Goal: Transaction & Acquisition: Purchase product/service

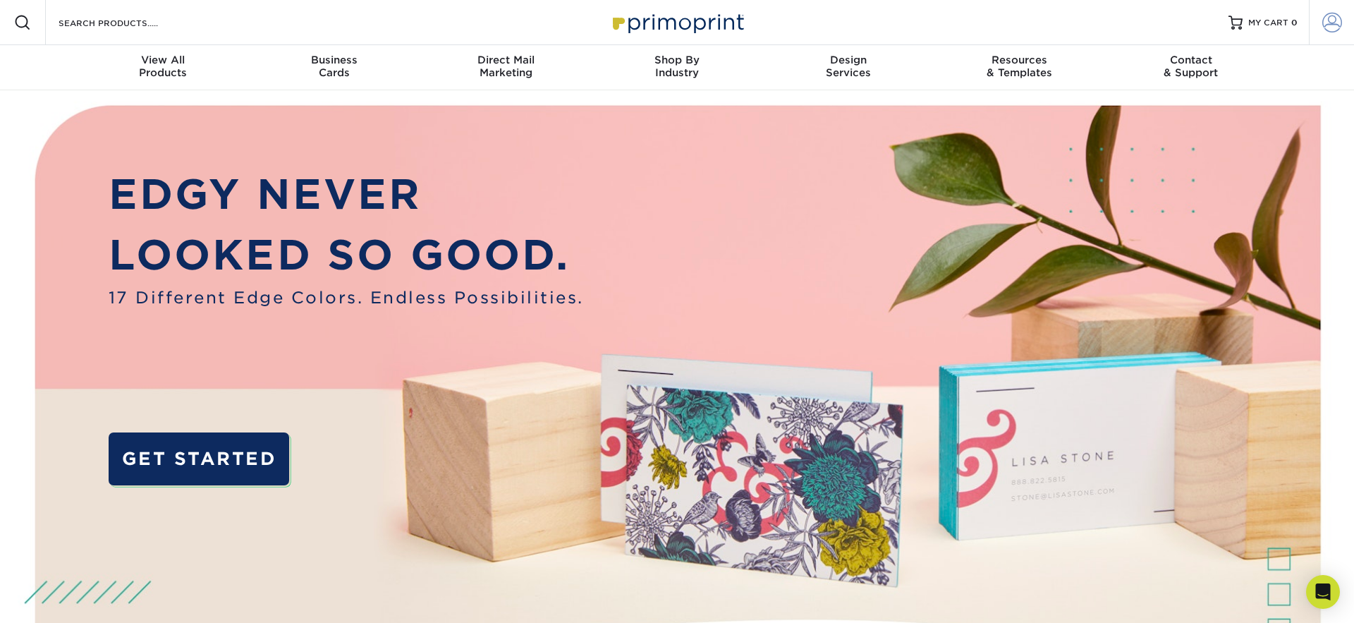
click at [1320, 27] on link "Account" at bounding box center [1331, 22] width 45 height 45
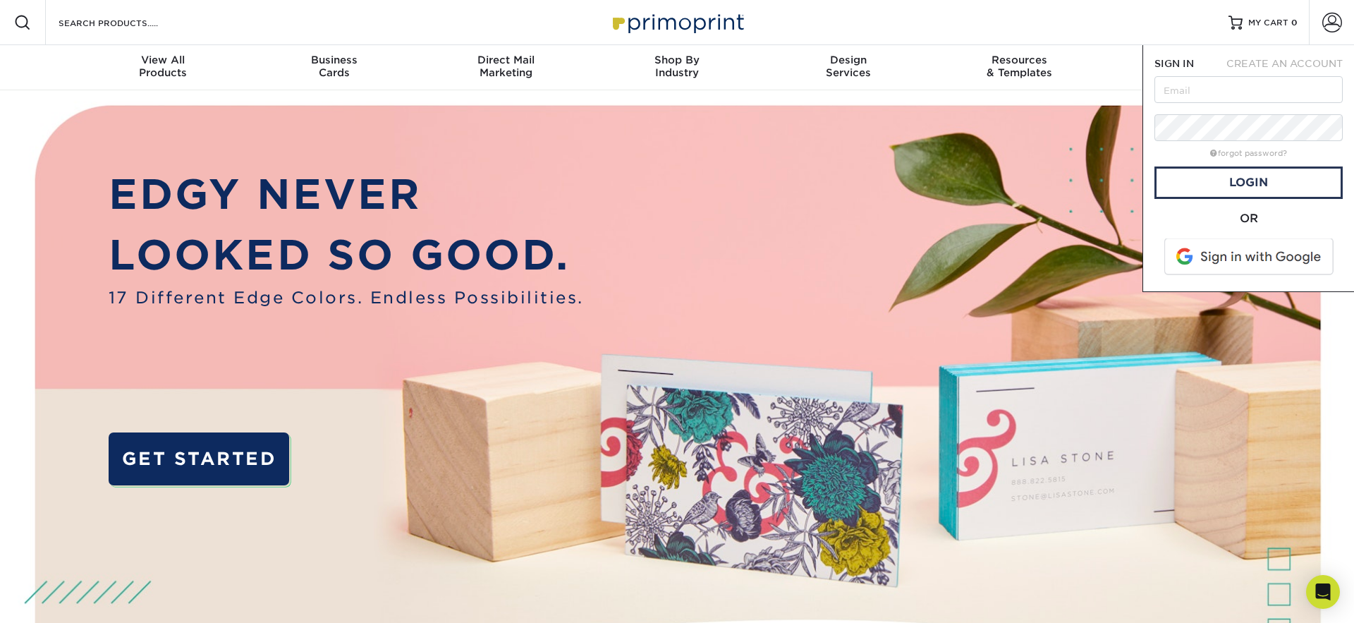
click at [1220, 263] on span at bounding box center [1250, 256] width 180 height 37
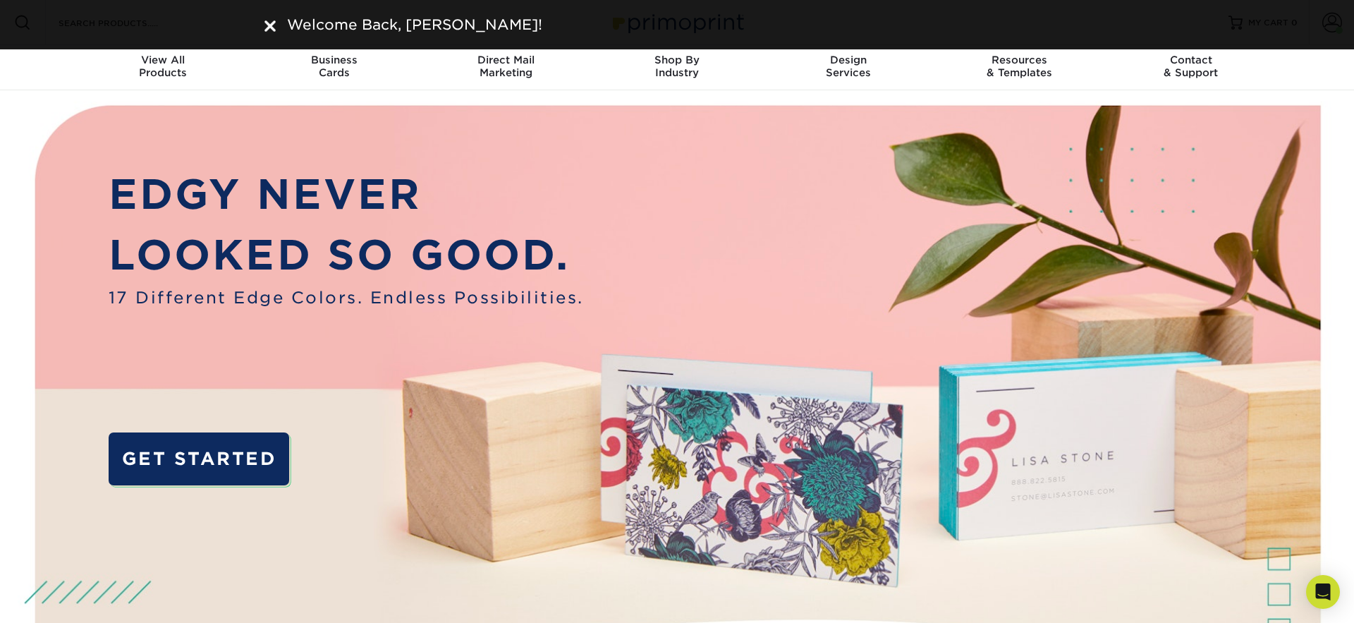
click at [274, 19] on div at bounding box center [269, 24] width 11 height 21
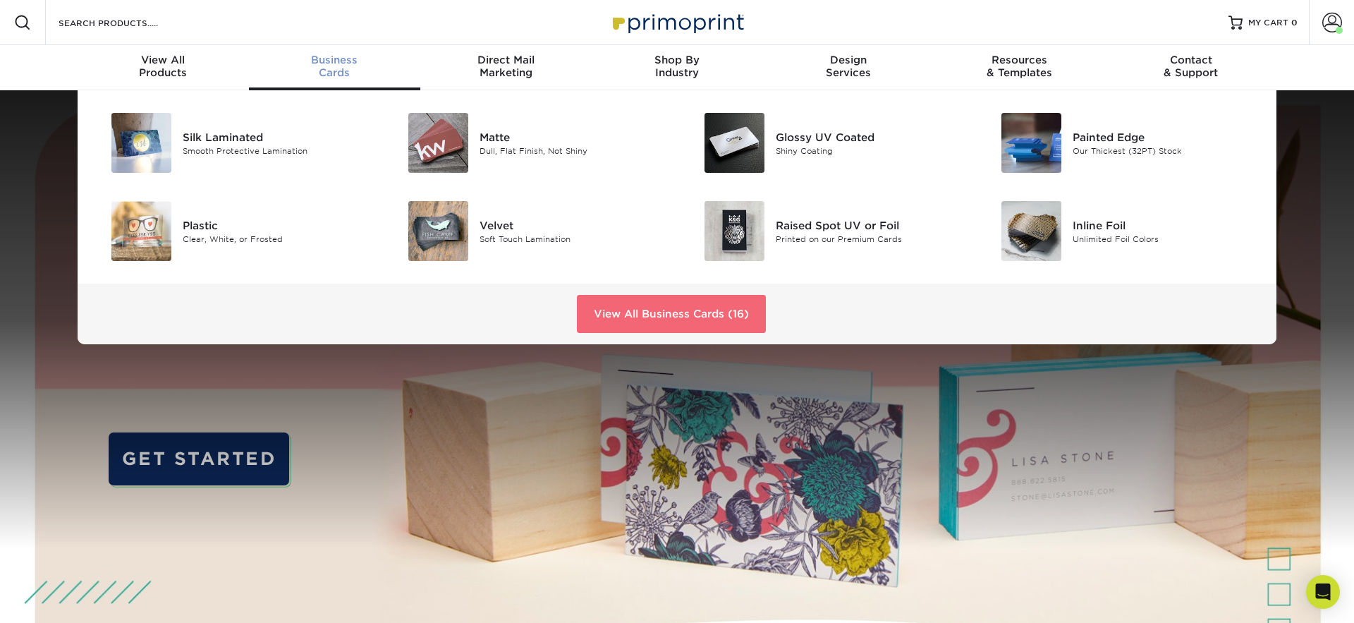
click at [646, 307] on link "View All Business Cards (16)" at bounding box center [671, 314] width 189 height 38
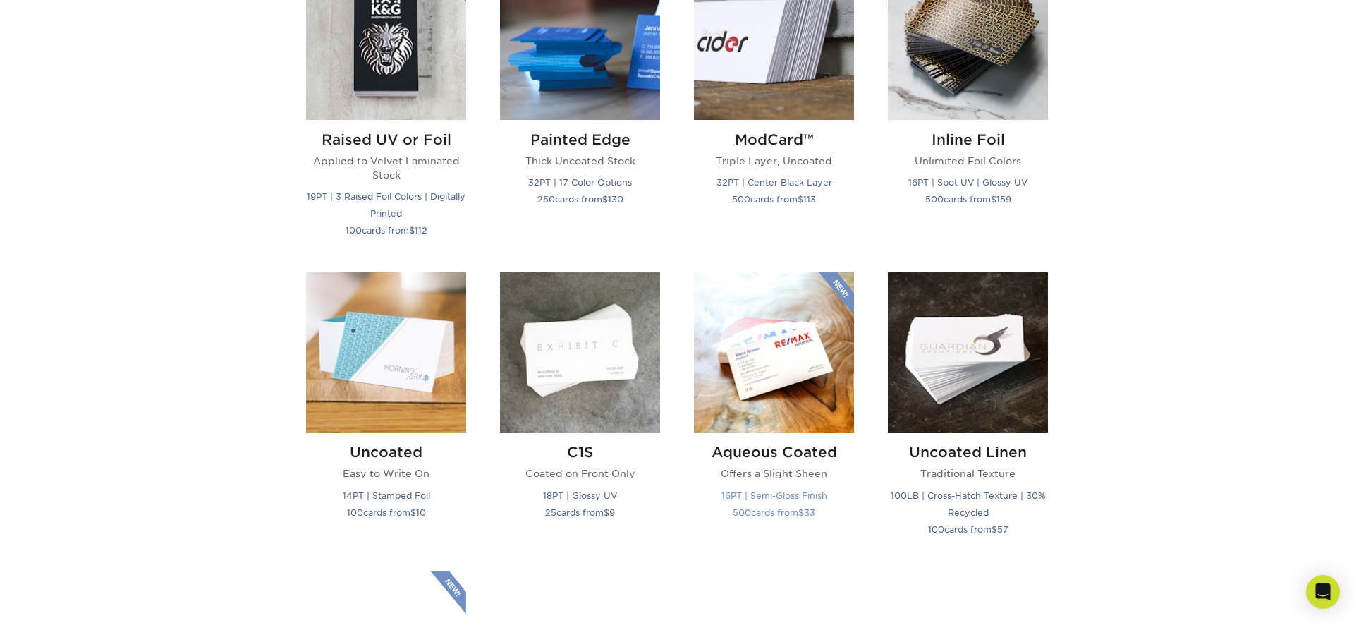
scroll to position [1097, 0]
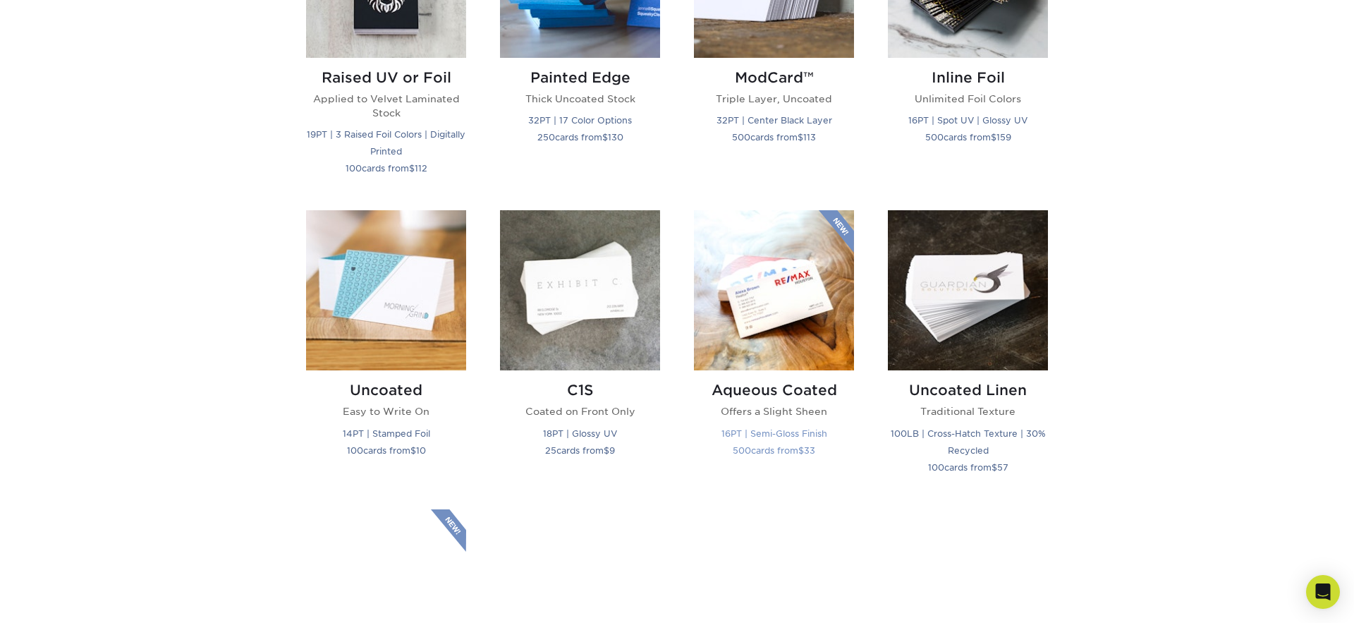
click at [796, 317] on img at bounding box center [774, 290] width 160 height 160
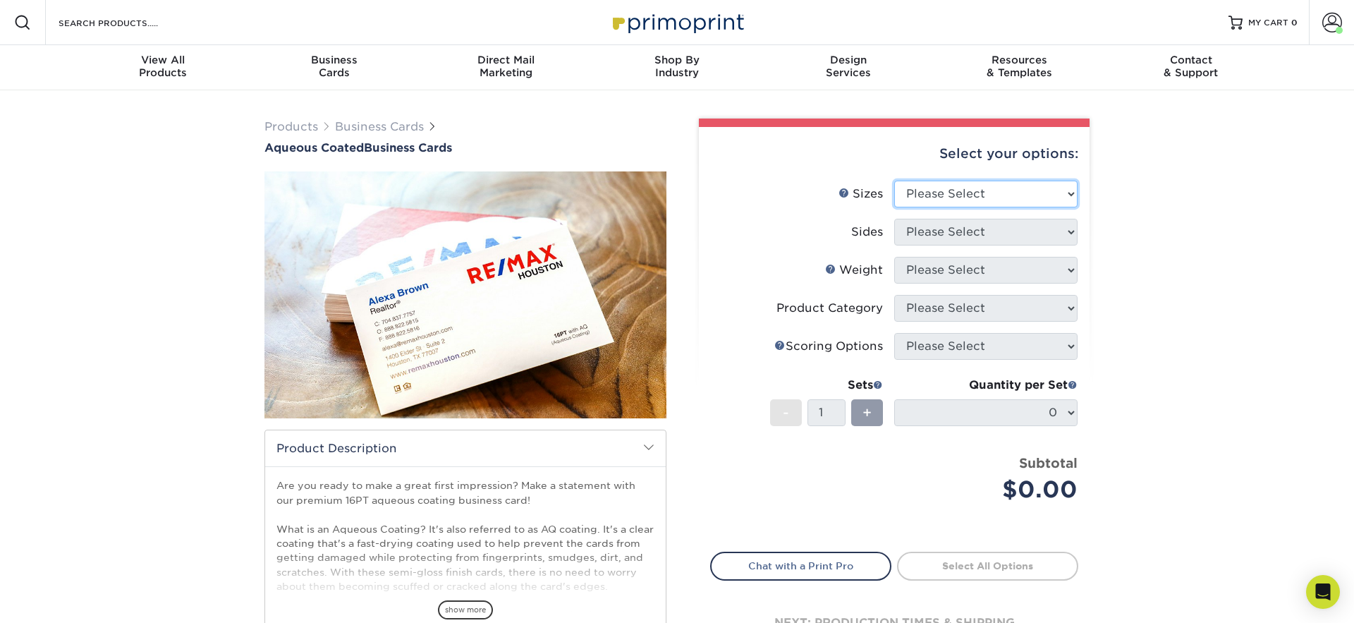
click at [955, 196] on select "Please Select 1.5" x 3.5" - Mini 1.75" x 3.5" - Mini 2" x 3" - Mini 2" x 3.5" -…" at bounding box center [985, 193] width 183 height 27
select select "2.00x3.50"
click at [894, 180] on select "Please Select 1.5" x 3.5" - Mini 1.75" x 3.5" - Mini 2" x 3" - Mini 2" x 3.5" -…" at bounding box center [985, 193] width 183 height 27
click at [980, 234] on select "Please Select Print Both Sides Print Front Only" at bounding box center [985, 232] width 183 height 27
select select "13abbda7-1d64-4f25-8bb2-c179b224825d"
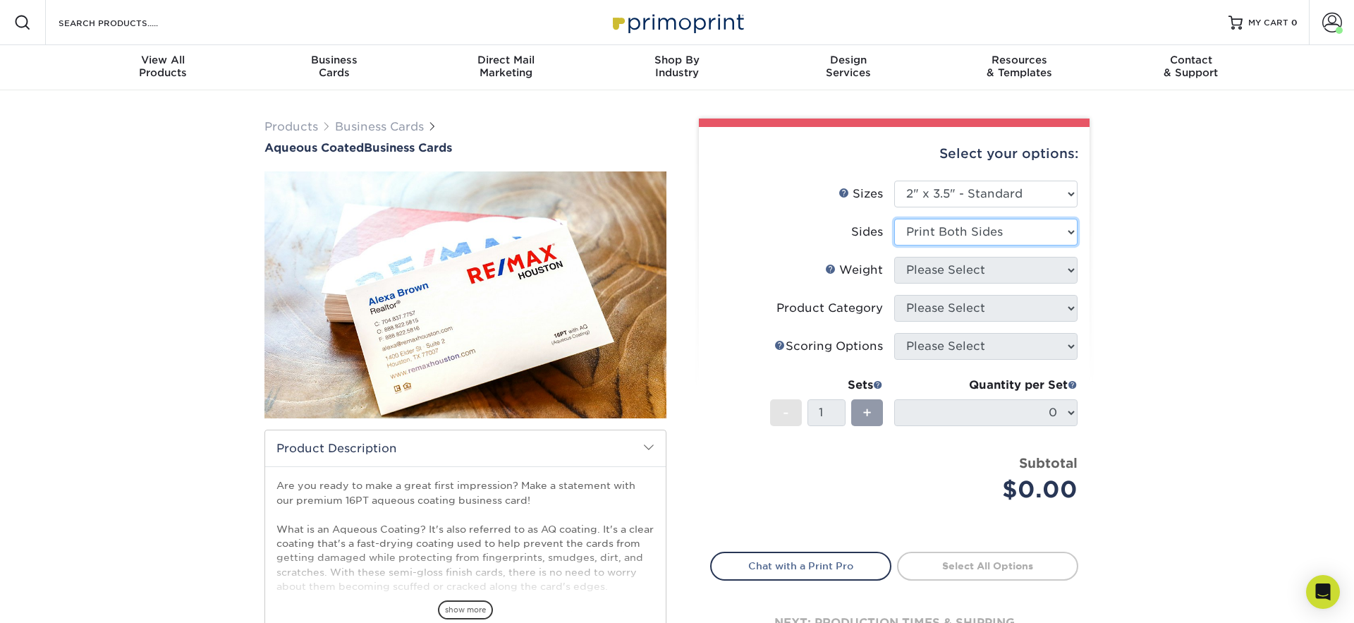
click at [894, 219] on select "Please Select Print Both Sides Print Front Only" at bounding box center [985, 232] width 183 height 27
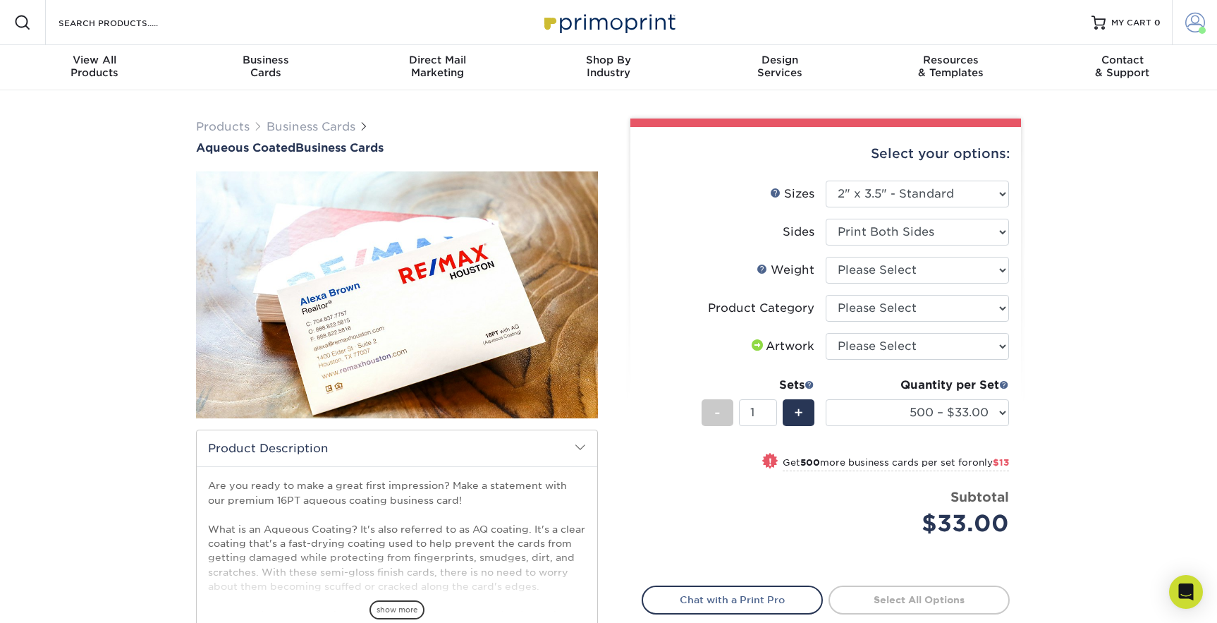
click at [1196, 27] on span at bounding box center [1195, 23] width 20 height 20
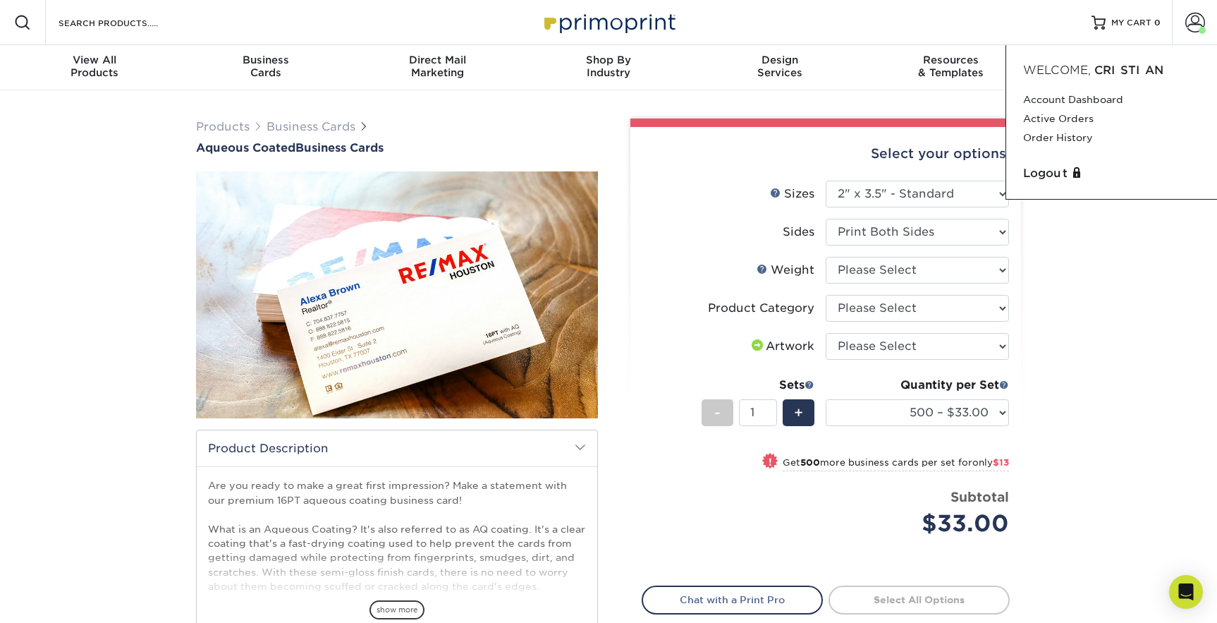
drag, startPoint x: 1145, startPoint y: 360, endPoint x: 1081, endPoint y: 360, distance: 64.2
click at [1144, 360] on div "Products Business Cards Aqueous Coated Business Cards show more $" at bounding box center [608, 444] width 1217 height 708
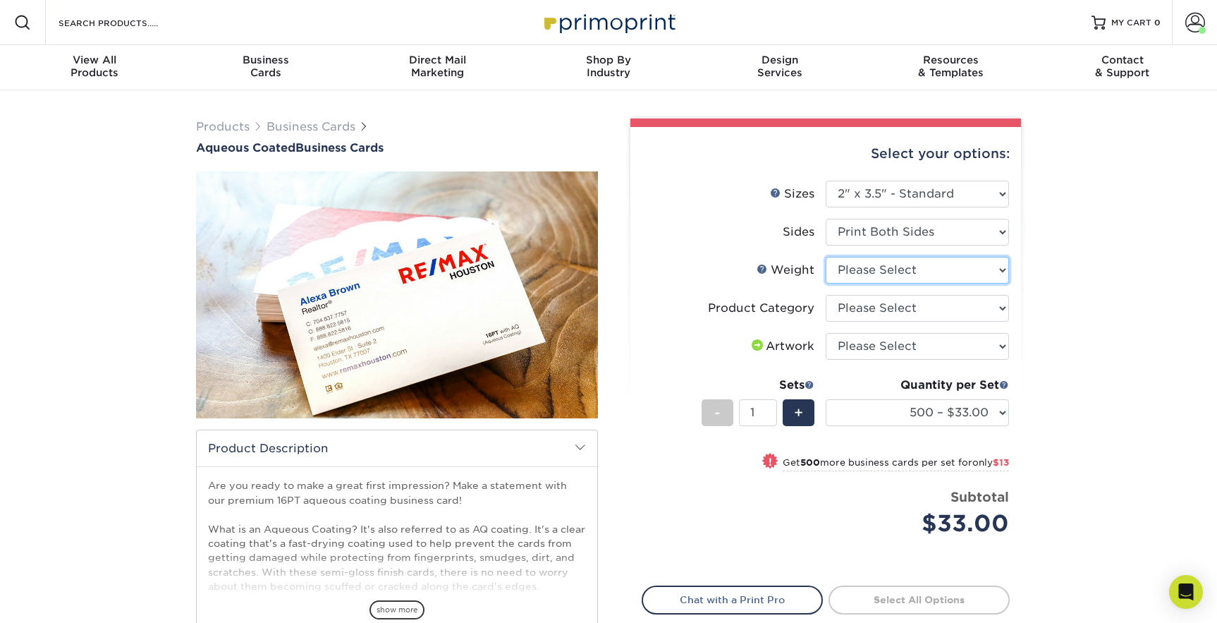
click at [881, 267] on select "Please Select 16PT" at bounding box center [917, 270] width 183 height 27
select select "16PT"
click at [826, 257] on select "Please Select 16PT" at bounding box center [917, 270] width 183 height 27
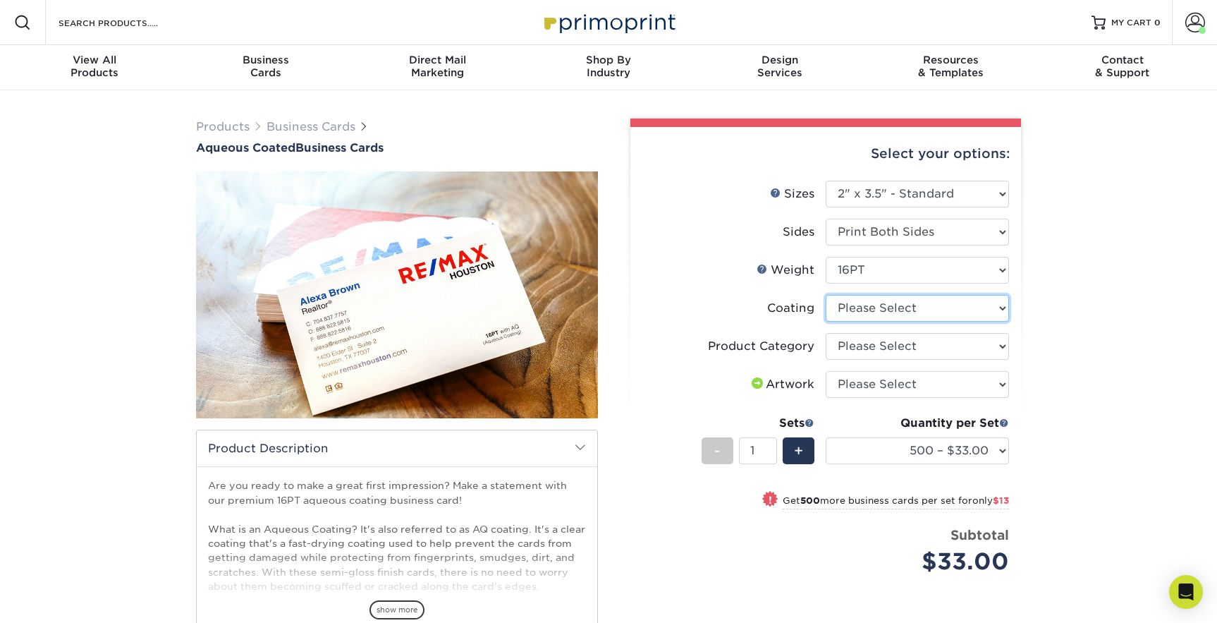
click at [878, 314] on select at bounding box center [917, 308] width 183 height 27
select select "d41dab50-ff65-4f4f-bb17-2afe4d36ae33"
click at [826, 295] on select at bounding box center [917, 308] width 183 height 27
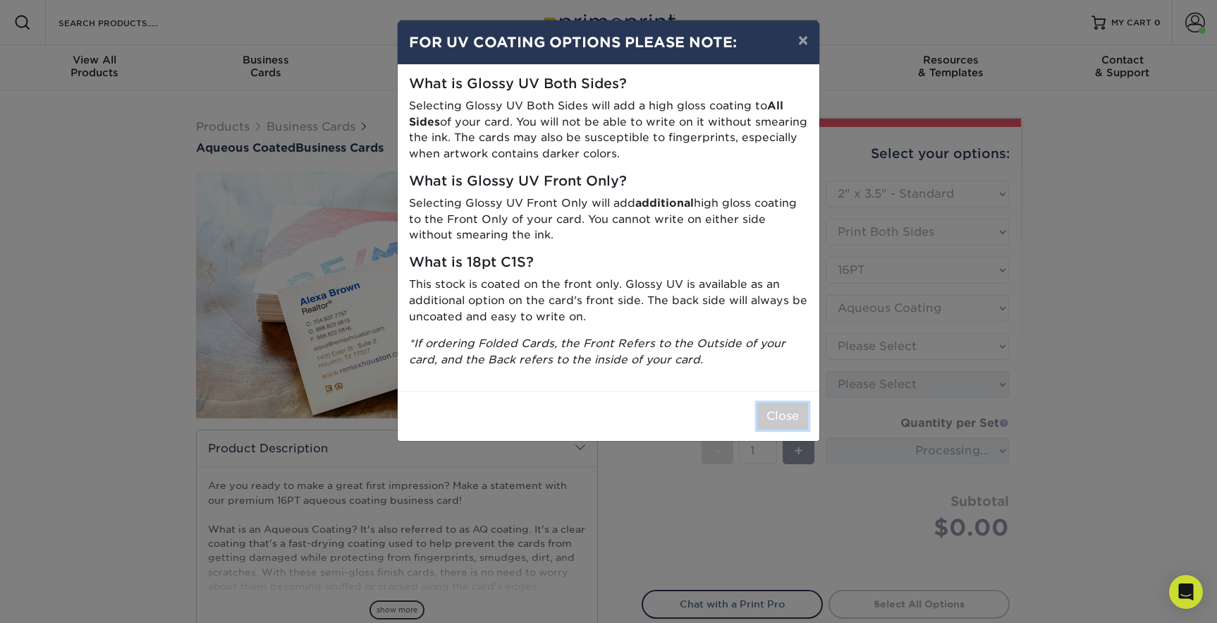
drag, startPoint x: 783, startPoint y: 412, endPoint x: 792, endPoint y: 406, distance: 10.6
click at [783, 412] on button "Close" at bounding box center [782, 416] width 51 height 27
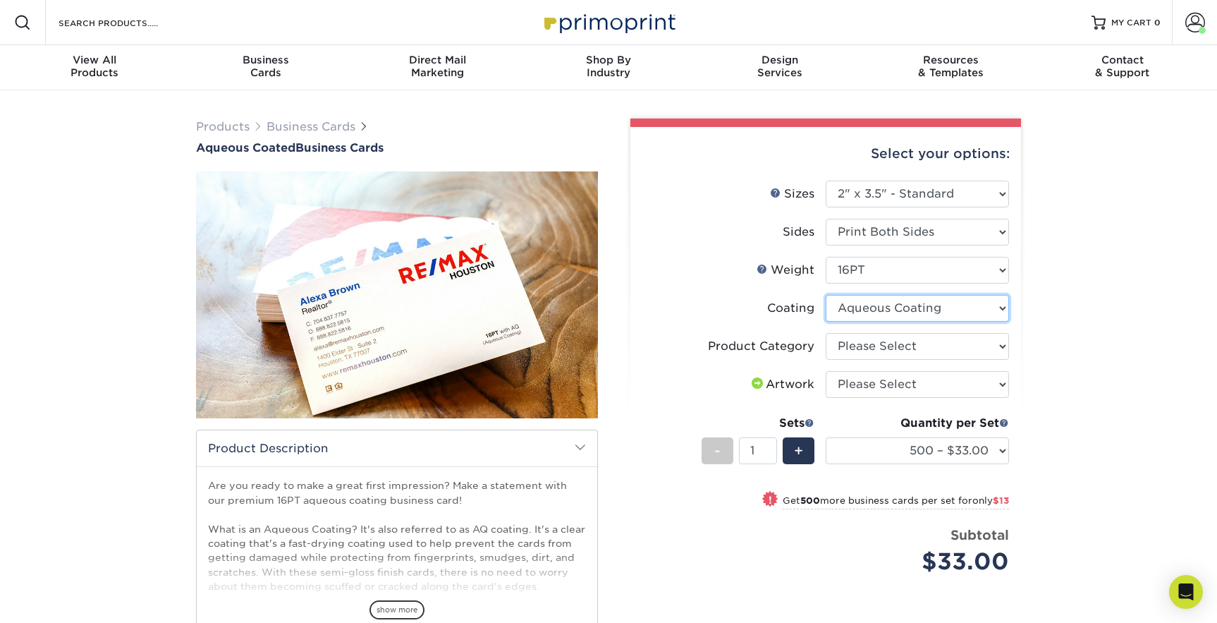
click at [861, 312] on select at bounding box center [917, 308] width 183 height 27
click at [826, 295] on select at bounding box center [917, 308] width 183 height 27
click at [869, 343] on select "Please Select Business Cards" at bounding box center [917, 346] width 183 height 27
select select "3b5148f1-0588-4f88-a218-97bcfdce65c1"
click at [826, 333] on select "Please Select Business Cards" at bounding box center [917, 346] width 183 height 27
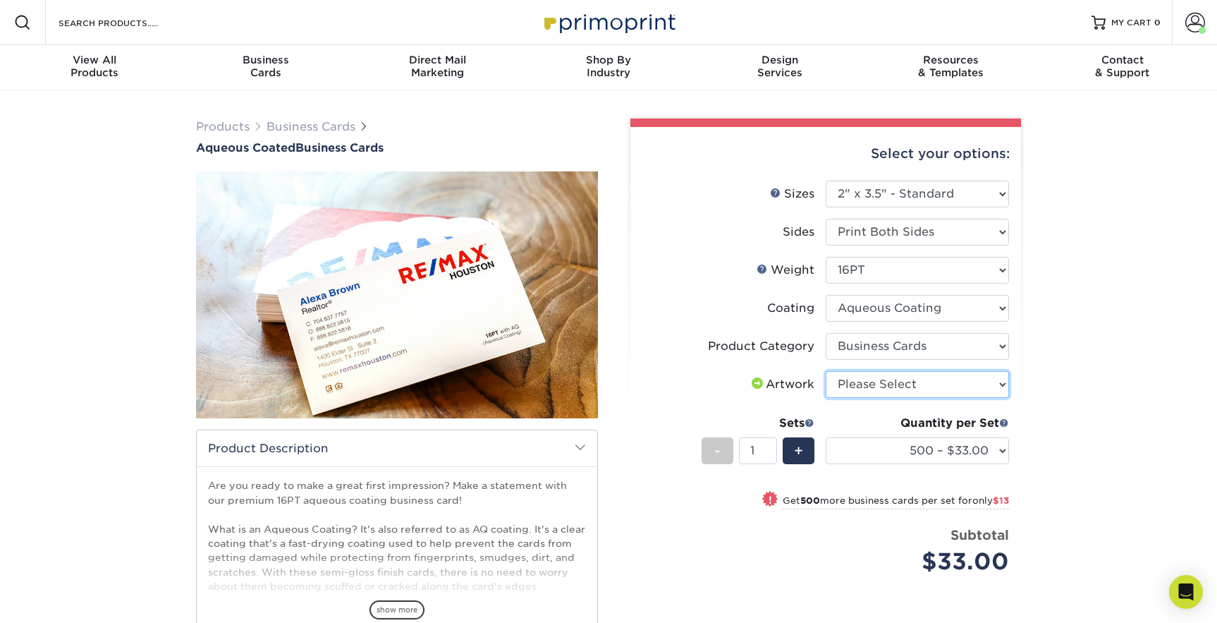
click at [868, 388] on select "Please Select I will upload files I need a design - $100" at bounding box center [917, 384] width 183 height 27
select select "upload"
click at [826, 371] on select "Please Select I will upload files I need a design - $100" at bounding box center [917, 384] width 183 height 27
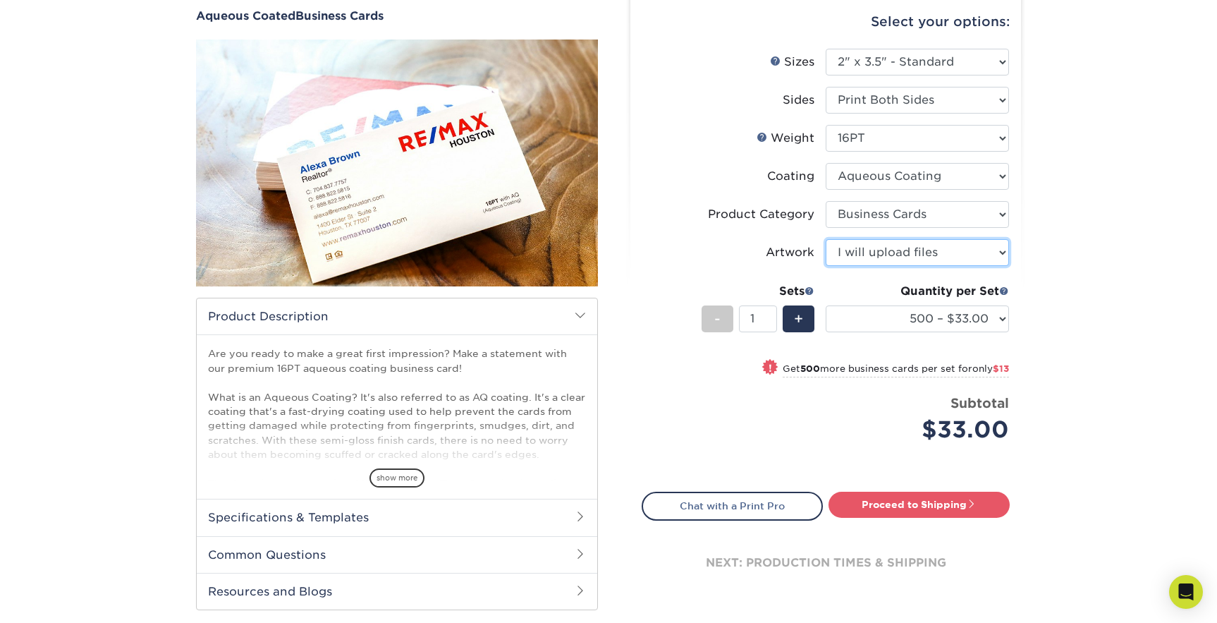
scroll to position [145, 0]
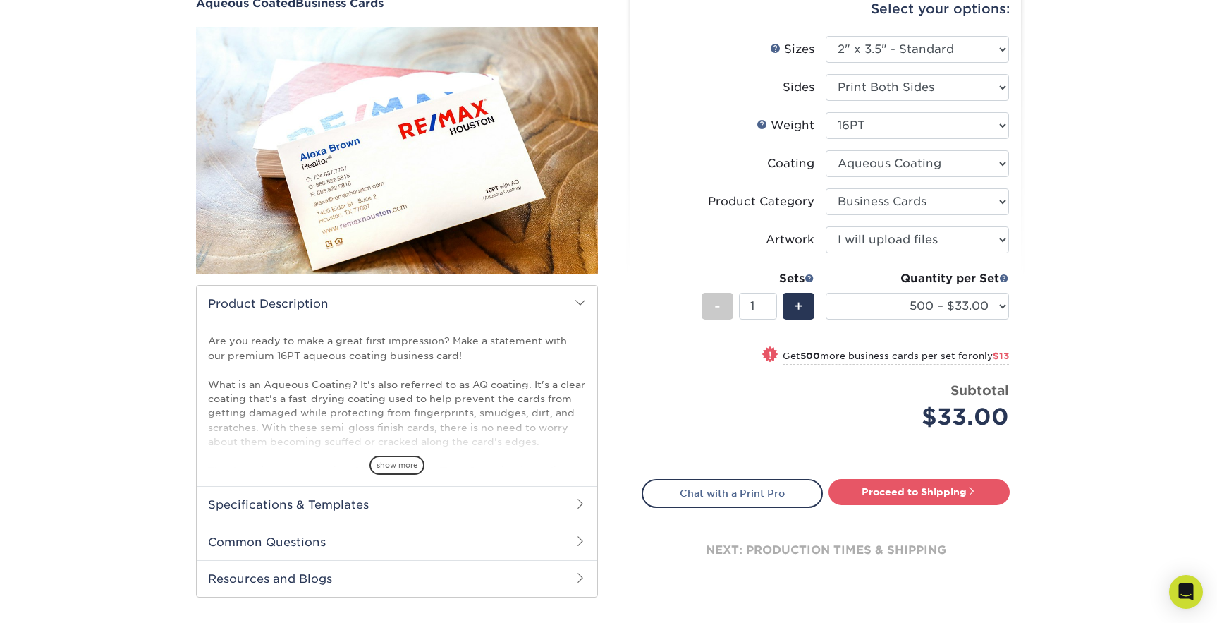
drag, startPoint x: 916, startPoint y: 485, endPoint x: 913, endPoint y: 470, distance: 15.8
click at [916, 485] on link "Proceed to Shipping" at bounding box center [918, 491] width 181 height 25
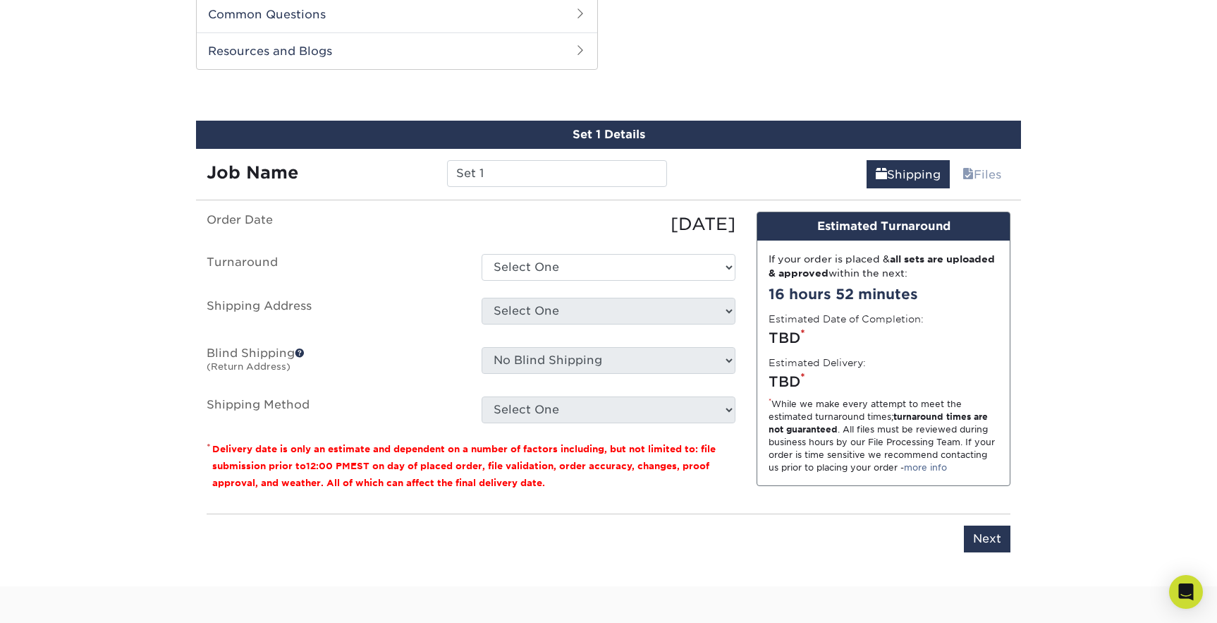
scroll to position [673, 0]
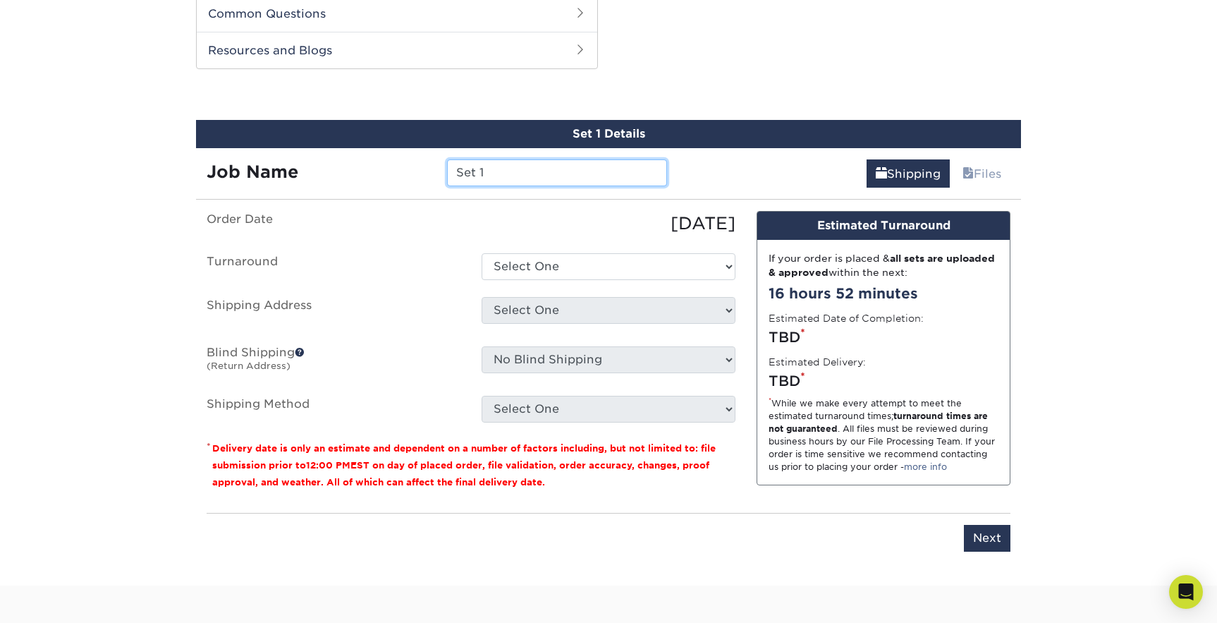
click at [388, 168] on div "Job Name Set 1" at bounding box center [437, 172] width 482 height 27
type input "[PERSON_NAME]"
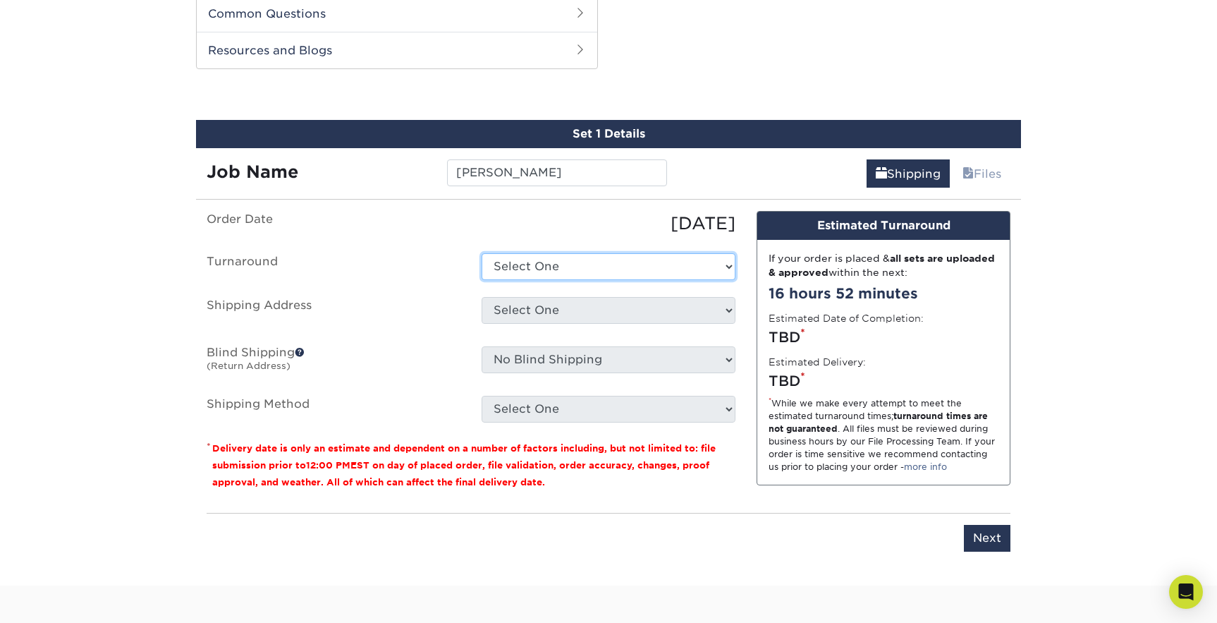
click at [566, 274] on select "Select One 2-4 Business Days 2 Day Next Business Day" at bounding box center [609, 266] width 254 height 27
select select "6247fa13-6ec4-4bd5-81ce-27fae4b5d043"
click at [482, 253] on select "Select One 2-4 Business Days 2 Day Next Business Day" at bounding box center [609, 266] width 254 height 27
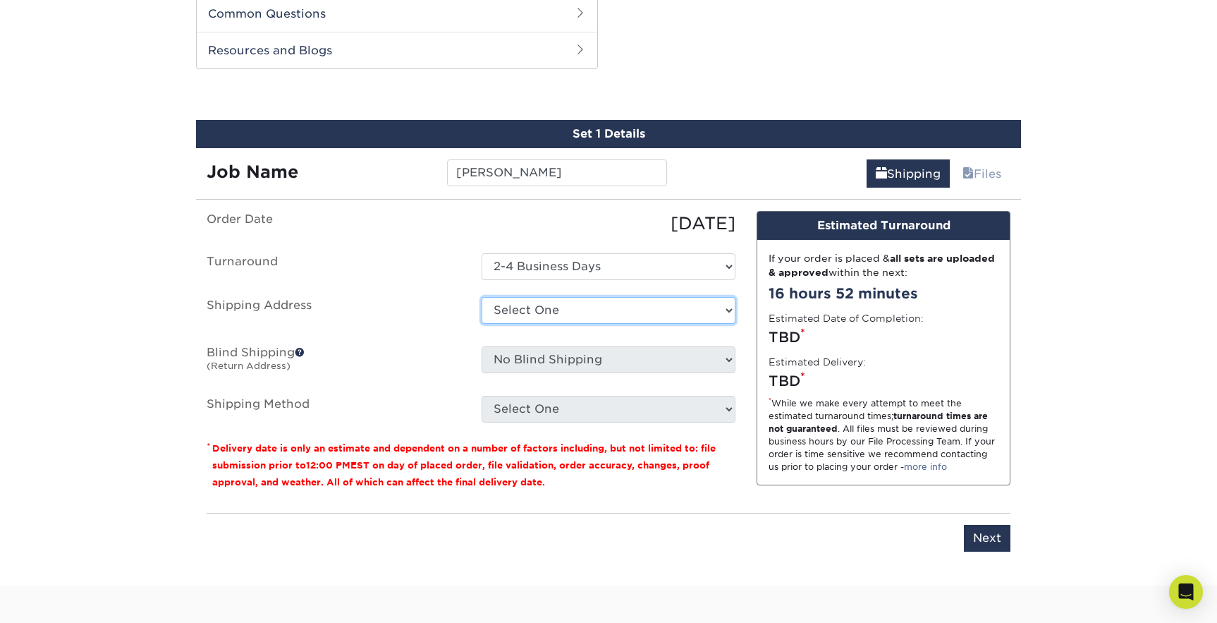
click at [553, 311] on select "Select One 176 S Mountain View Abraham Romero ACO GENERAL CONSTRUCTION Adrian M…" at bounding box center [609, 310] width 254 height 27
click at [604, 310] on select "Select One 176 S Mountain View Abraham Romero ACO GENERAL CONSTRUCTION Adrian M…" at bounding box center [609, 310] width 254 height 27
select select "281157"
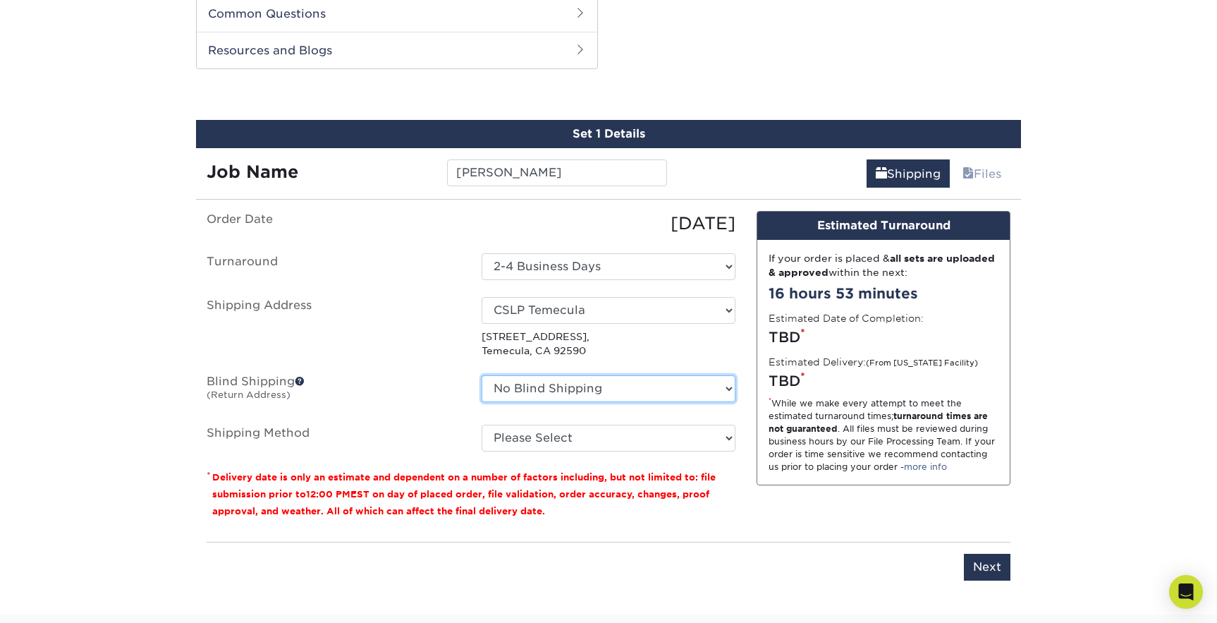
click at [568, 384] on select "No Blind Shipping 176 S Mountain View Abraham Romero ACO GENERAL CONSTRUCTION A…" at bounding box center [609, 388] width 254 height 27
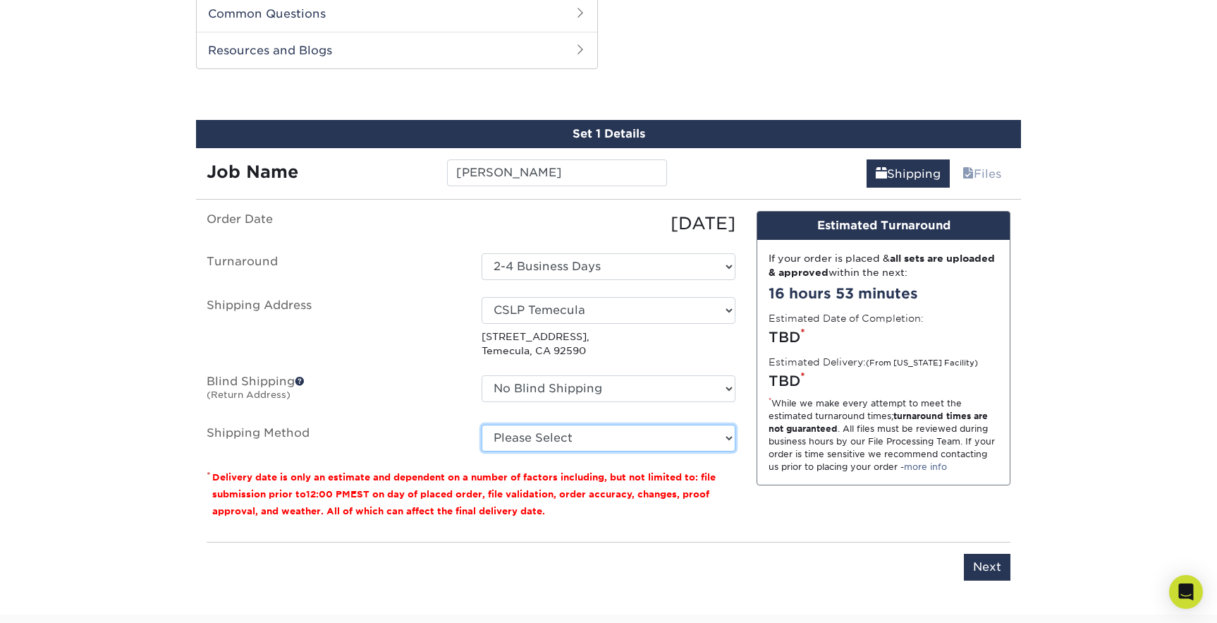
click at [522, 446] on select "Please Select Ground Shipping (+$8.96) 3 Day Shipping Service (+$15.34) 2 Day A…" at bounding box center [609, 437] width 254 height 27
select select "03"
click at [482, 424] on select "Please Select Ground Shipping (+$8.96) 3 Day Shipping Service (+$15.34) 2 Day A…" at bounding box center [609, 437] width 254 height 27
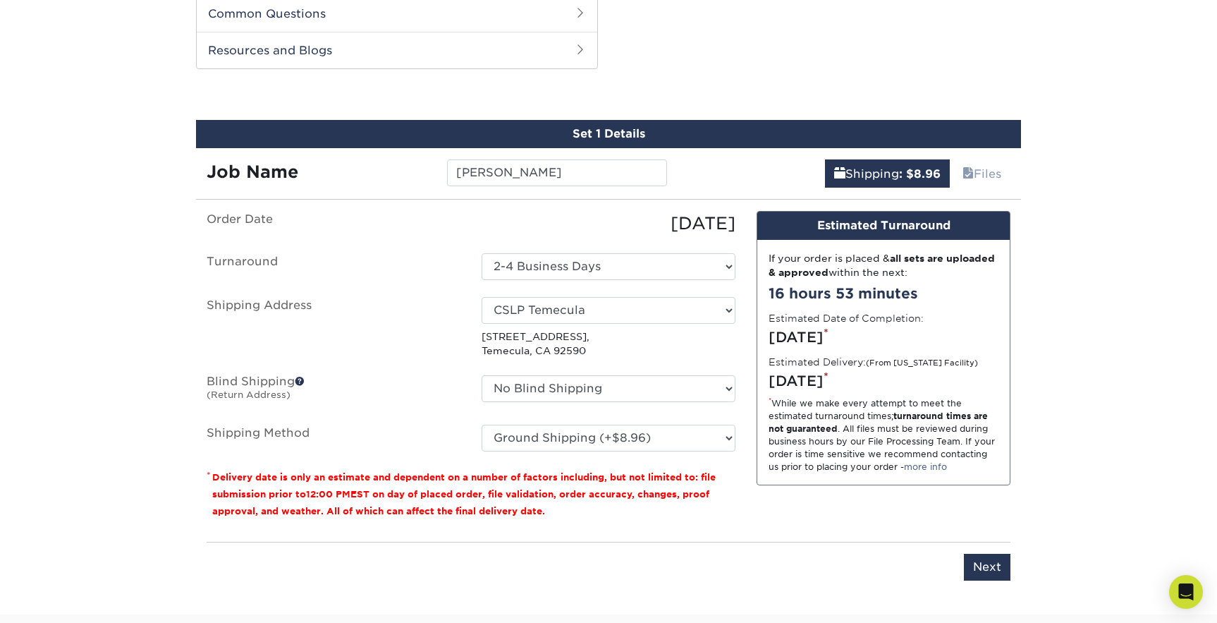
drag, startPoint x: 769, startPoint y: 525, endPoint x: 936, endPoint y: 534, distance: 167.3
click at [771, 525] on div "Design Estimated Turnaround If your order is placed & all sets are uploaded & a…" at bounding box center [883, 370] width 275 height 319
click at [991, 566] on input "Next" at bounding box center [987, 566] width 47 height 27
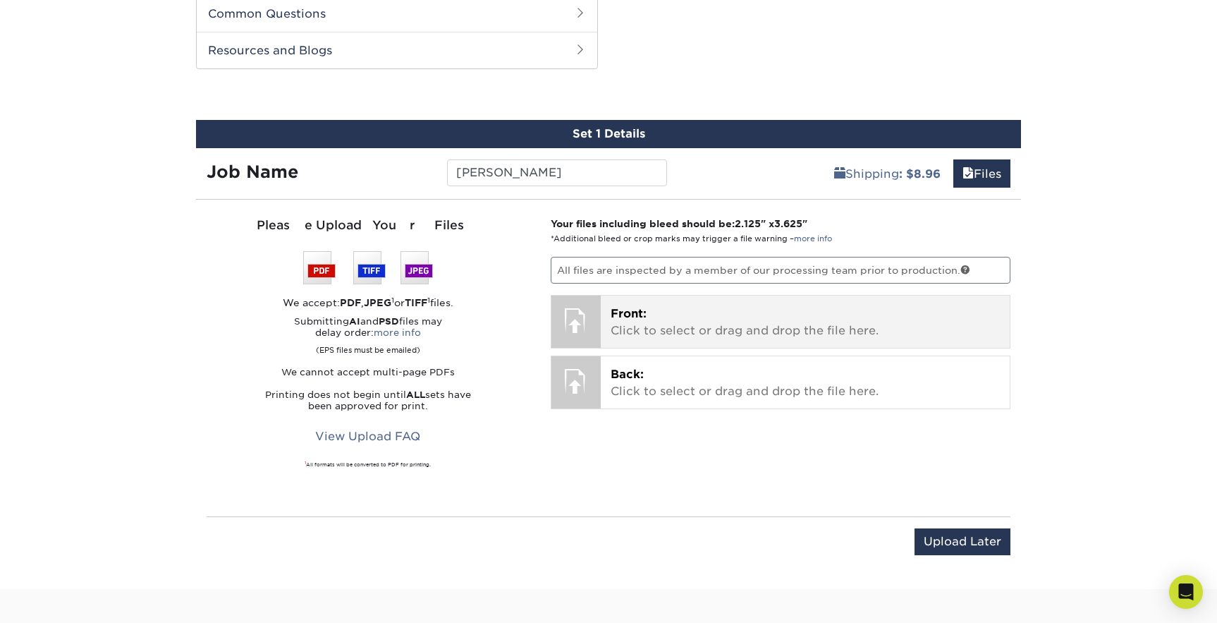
click at [649, 317] on p "Front: Click to select or drag and drop the file here." at bounding box center [806, 322] width 390 height 34
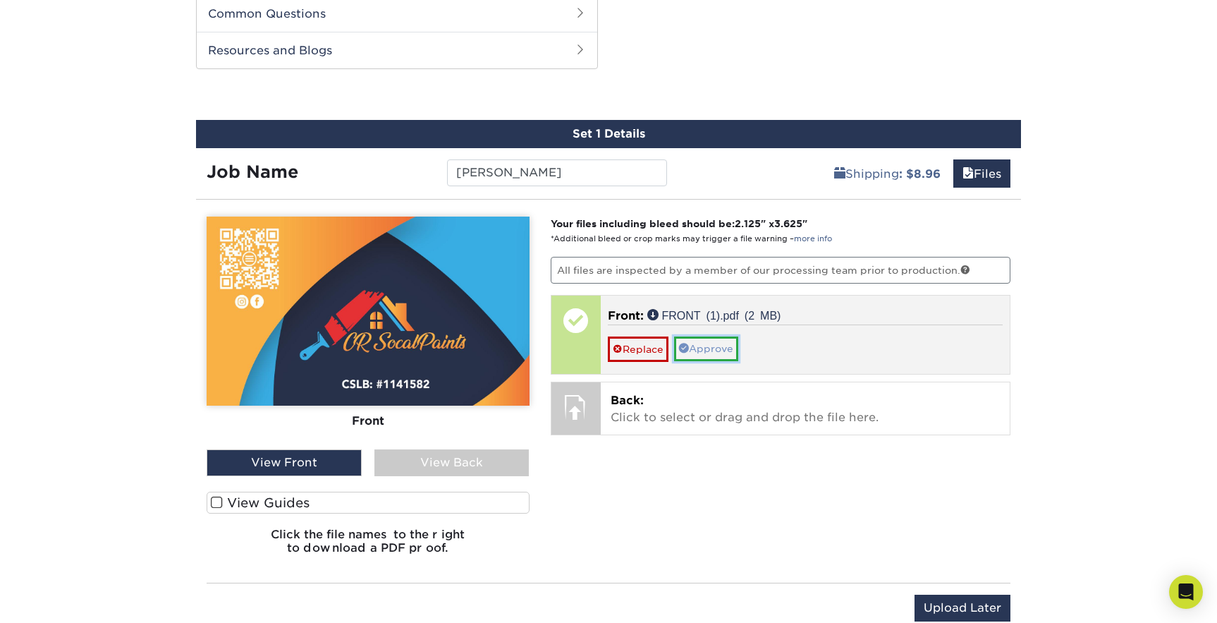
click at [706, 353] on link "Approve" at bounding box center [706, 348] width 64 height 24
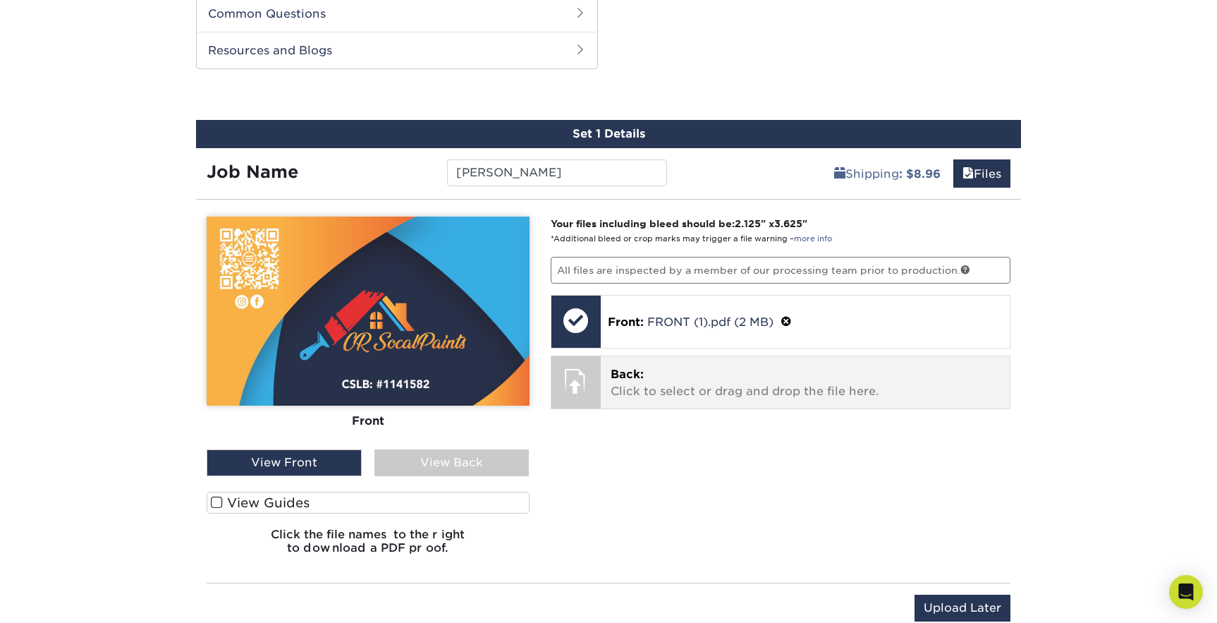
click at [683, 381] on p "Back: Click to select or drag and drop the file here." at bounding box center [806, 383] width 390 height 34
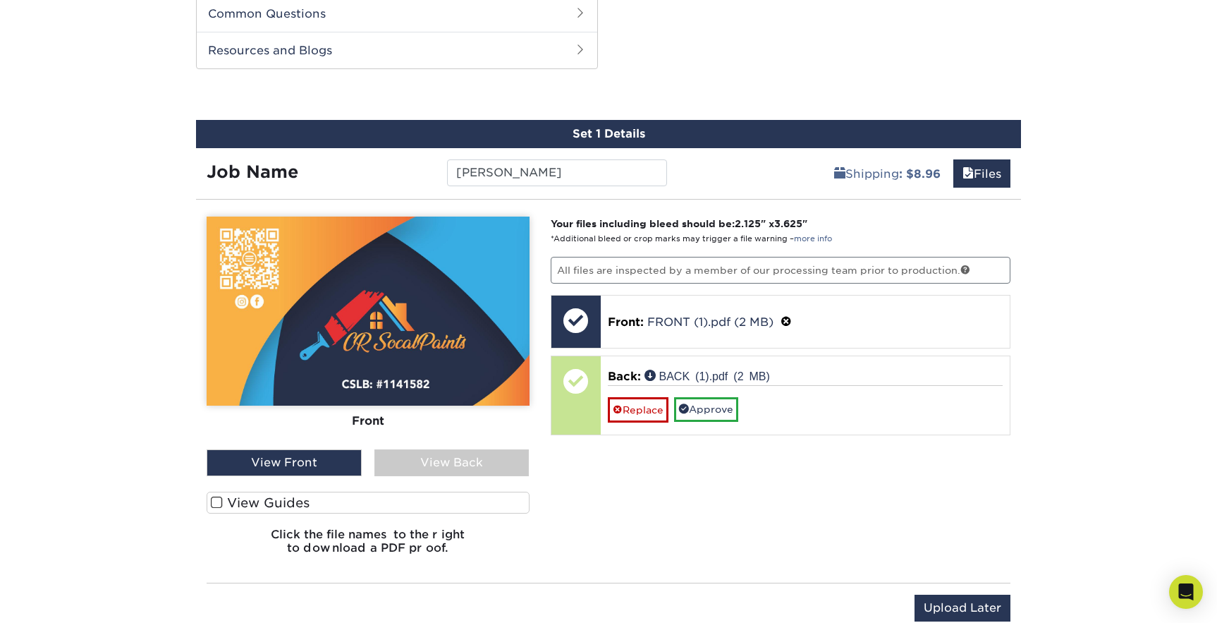
click at [216, 505] on span at bounding box center [217, 502] width 12 height 13
click at [0, 0] on input "View Guides" at bounding box center [0, 0] width 0 height 0
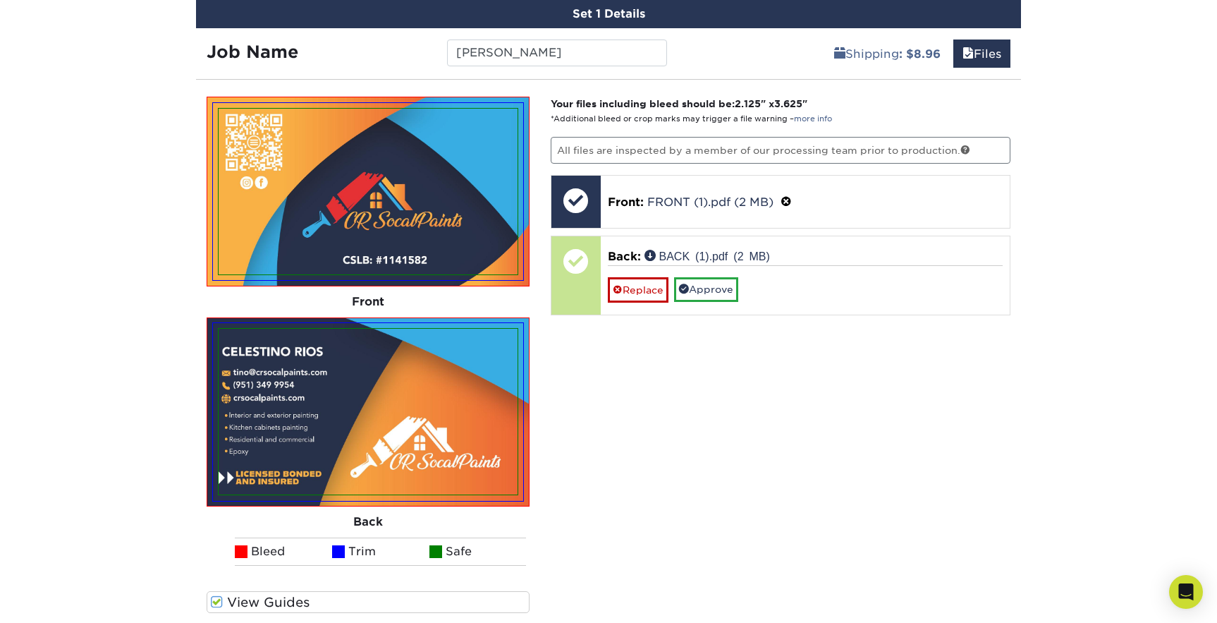
scroll to position [802, 0]
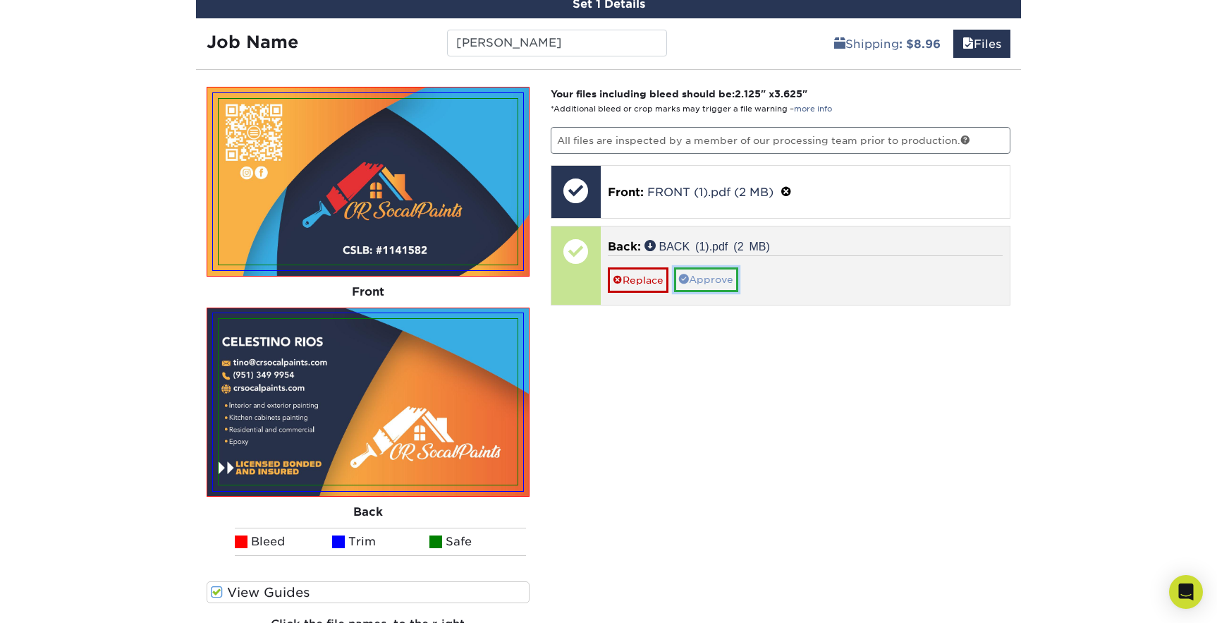
click at [709, 274] on link "Approve" at bounding box center [706, 279] width 64 height 24
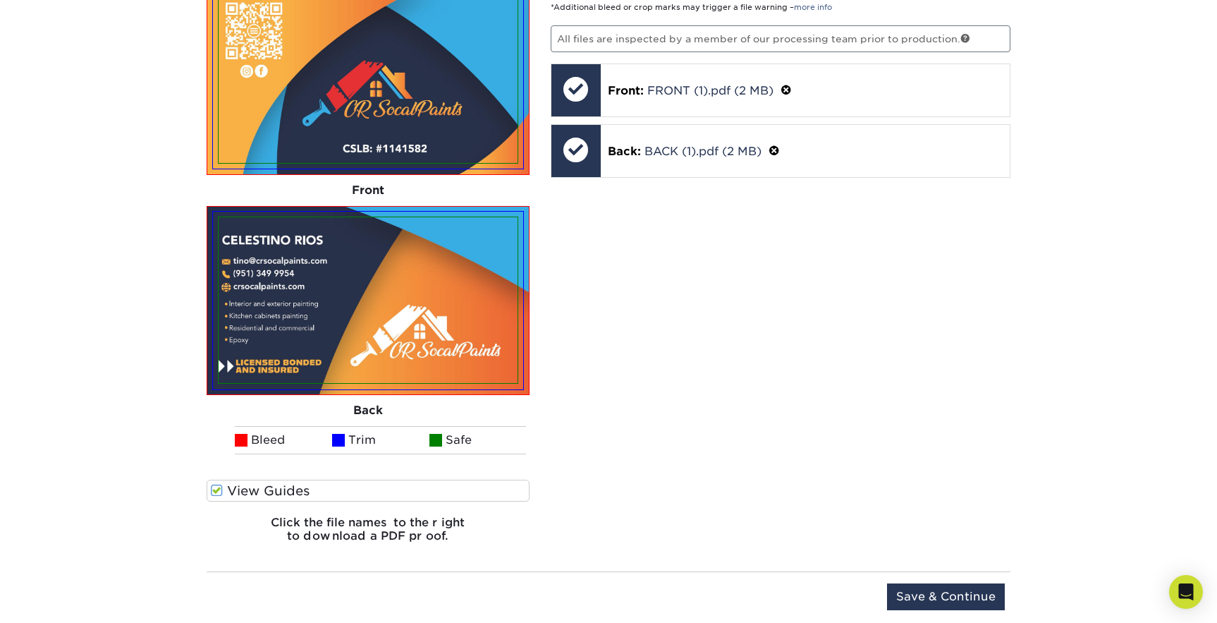
scroll to position [968, 0]
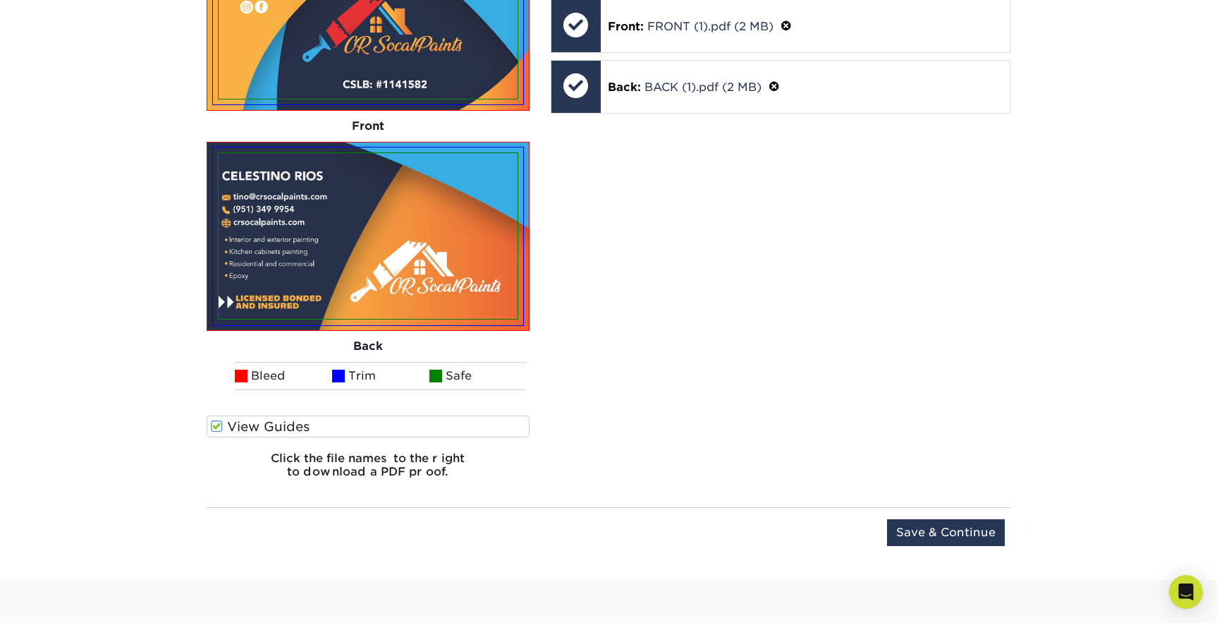
drag, startPoint x: 843, startPoint y: 367, endPoint x: 851, endPoint y: 374, distance: 11.0
click at [844, 367] on div "Your files including bleed should be: 2.125 " x 3.625 " *Additional bleed or cr…" at bounding box center [781, 205] width 482 height 569
click at [952, 536] on input "Save & Continue" at bounding box center [946, 532] width 118 height 27
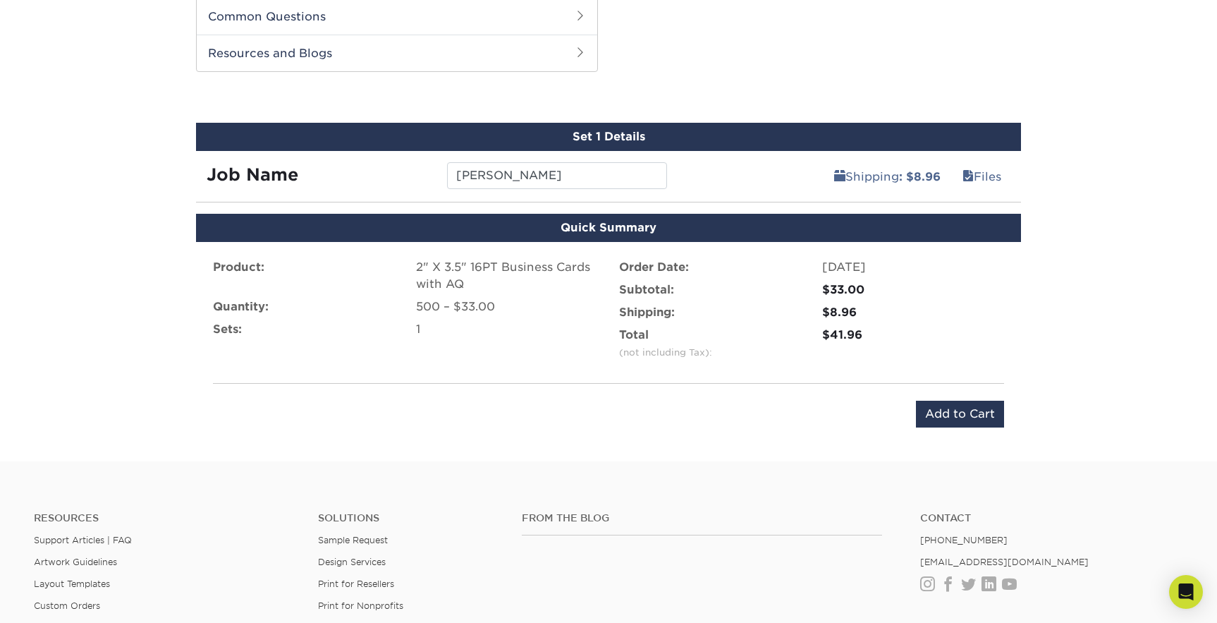
scroll to position [637, 0]
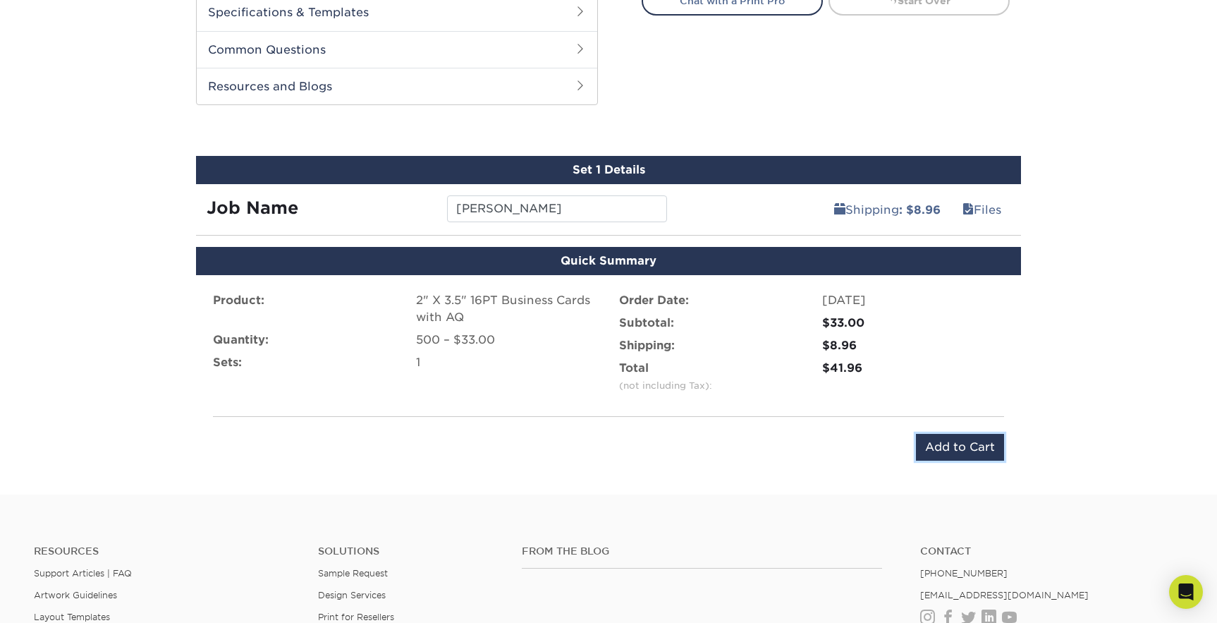
click at [963, 443] on input "Add to Cart" at bounding box center [960, 447] width 88 height 27
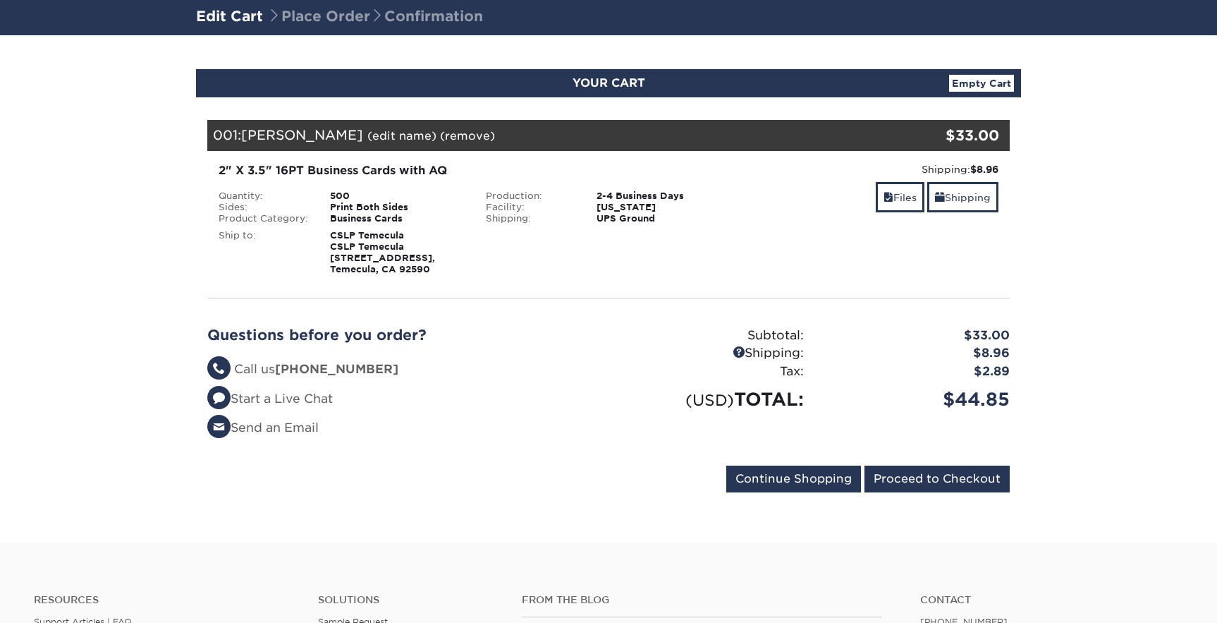
scroll to position [114, 0]
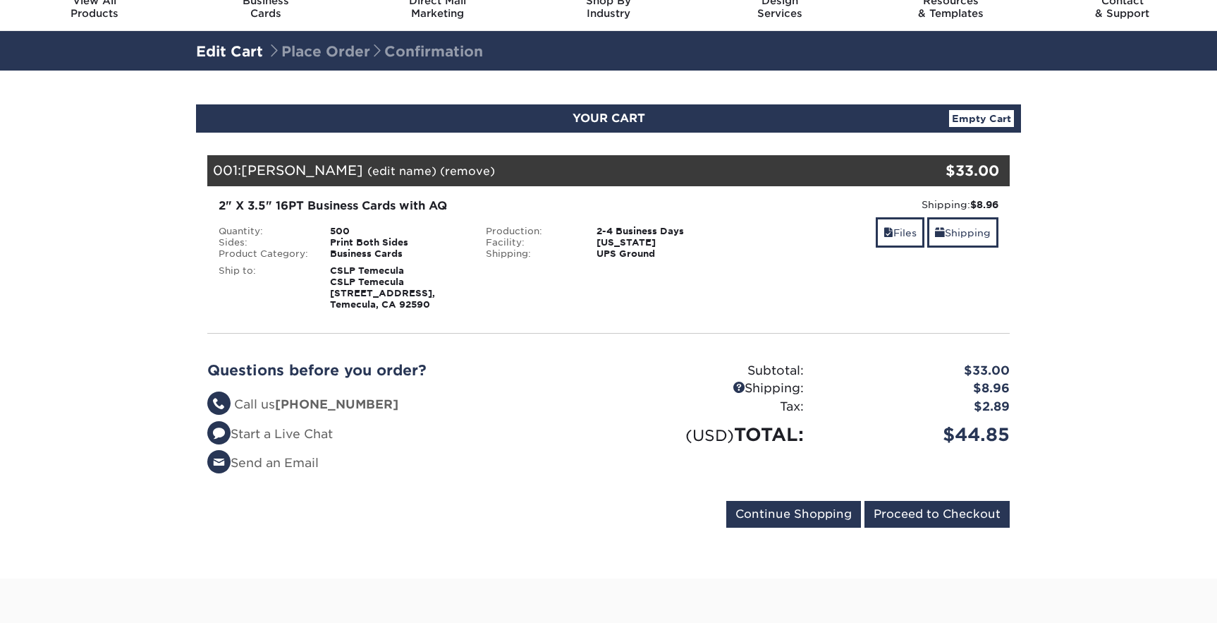
scroll to position [51, 0]
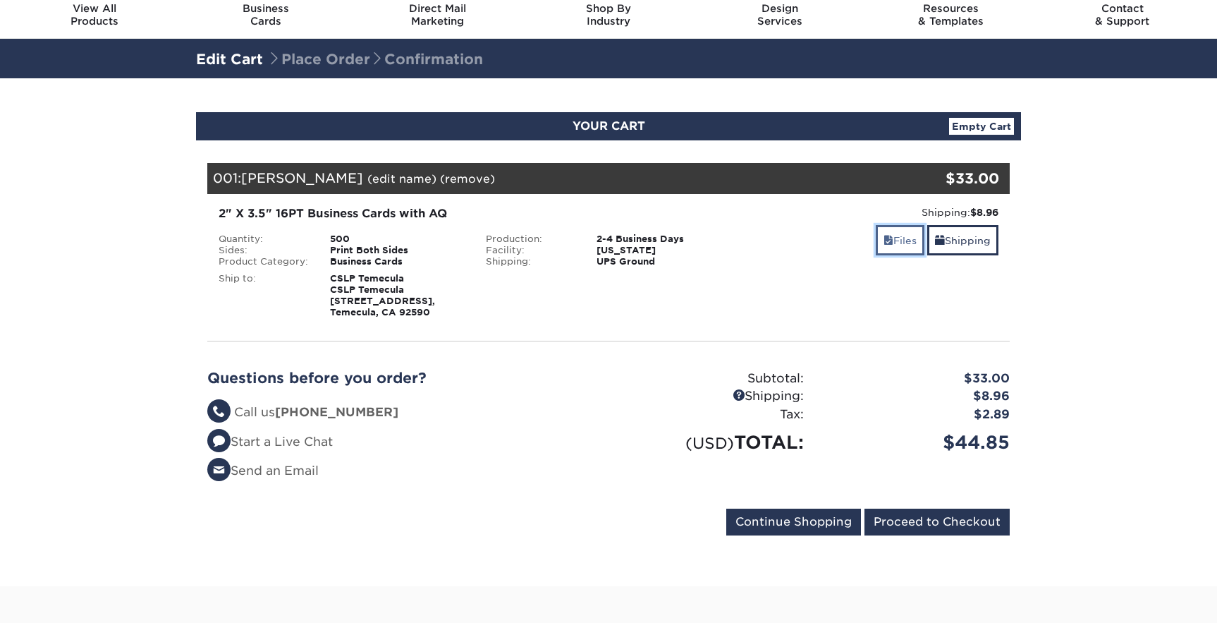
click at [883, 243] on span at bounding box center [888, 240] width 10 height 11
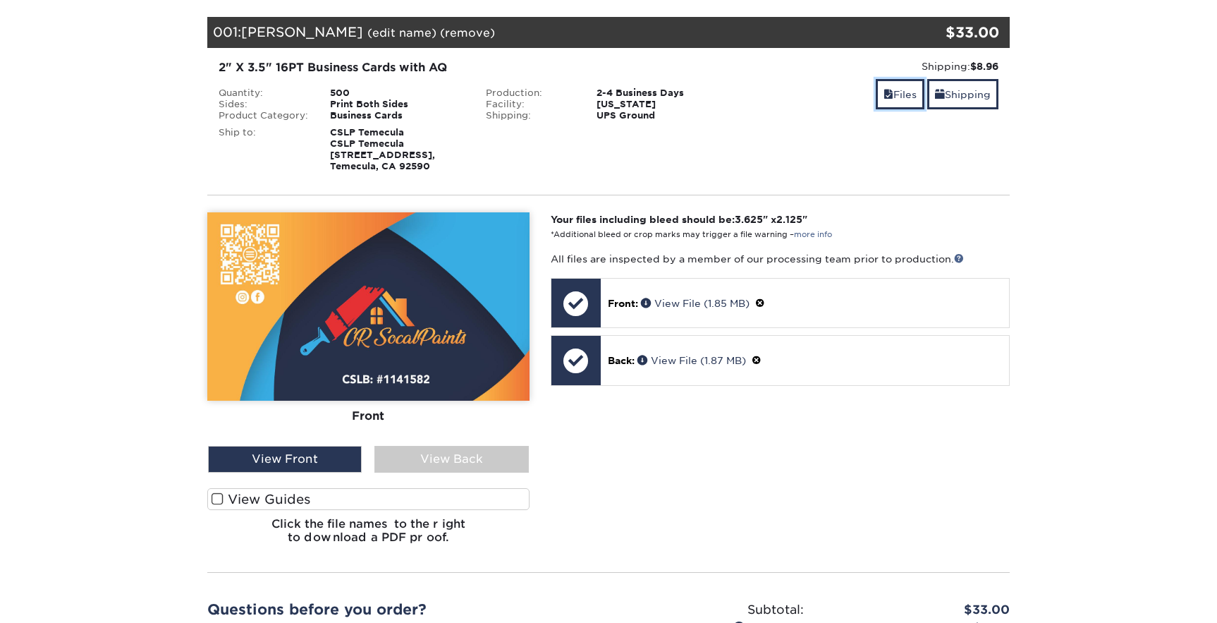
scroll to position [226, 0]
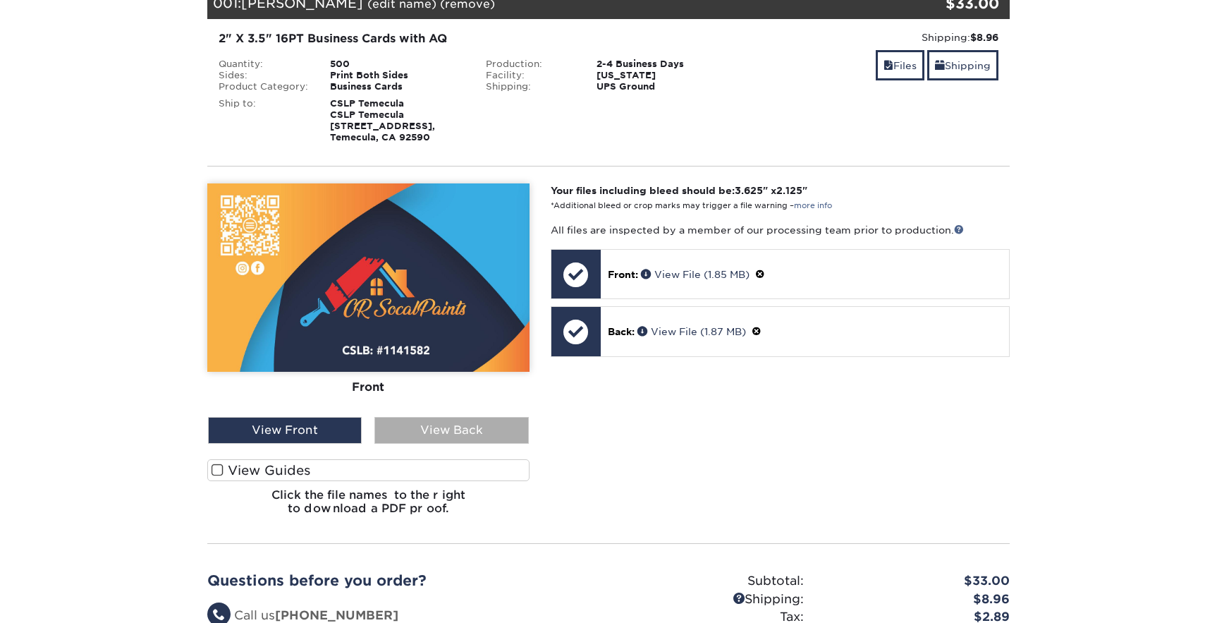
click at [452, 443] on div "View Back" at bounding box center [451, 430] width 154 height 27
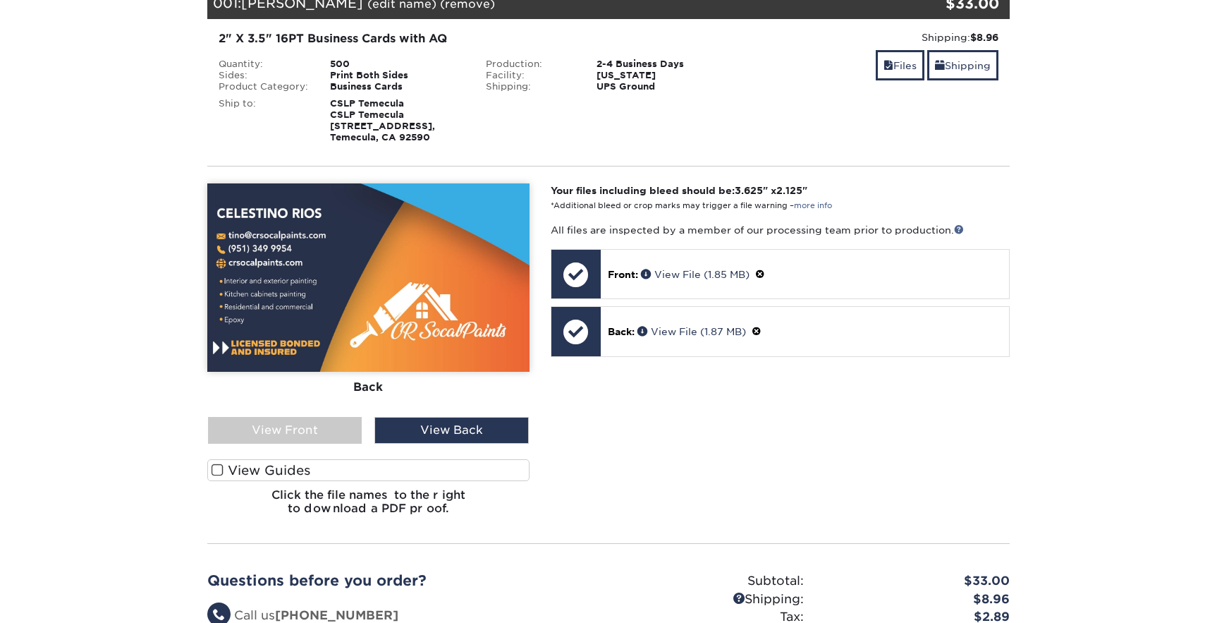
drag, startPoint x: 300, startPoint y: 444, endPoint x: 343, endPoint y: 420, distance: 49.6
click at [300, 443] on div "View Front" at bounding box center [285, 430] width 154 height 27
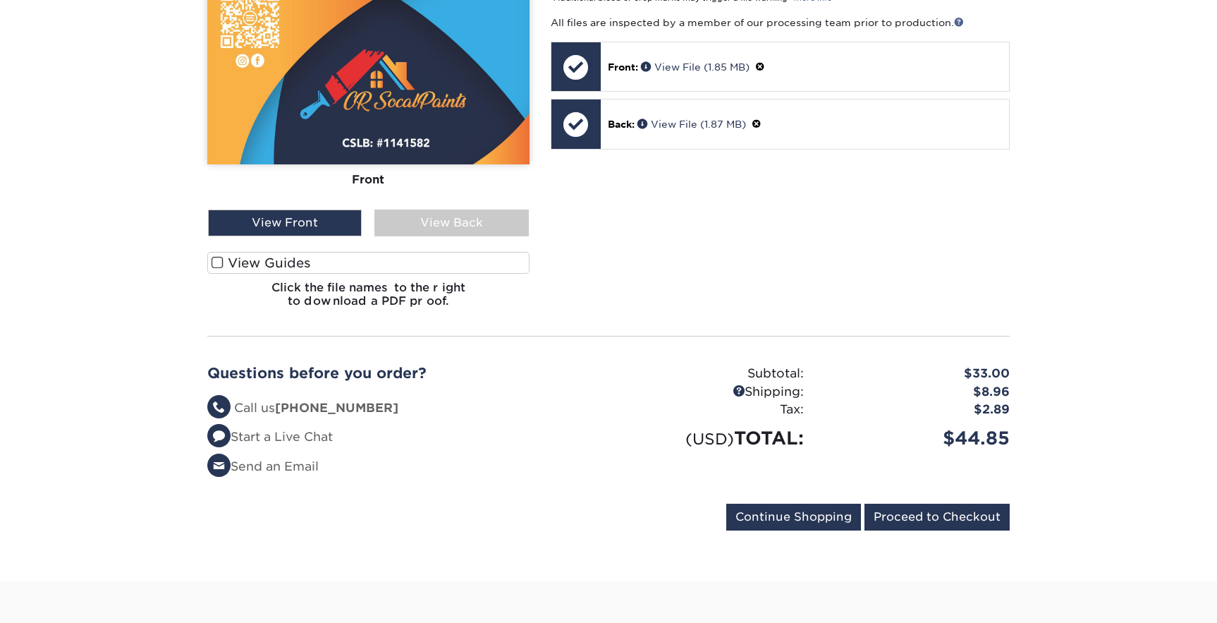
scroll to position [616, 0]
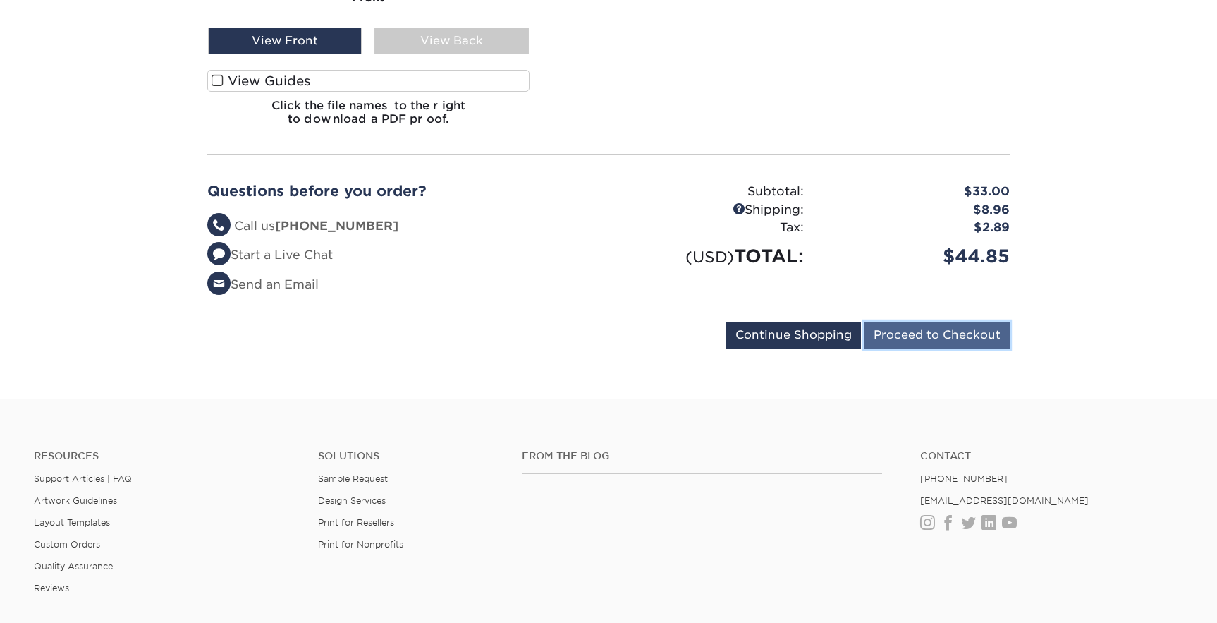
click at [941, 346] on input "Proceed to Checkout" at bounding box center [936, 335] width 145 height 27
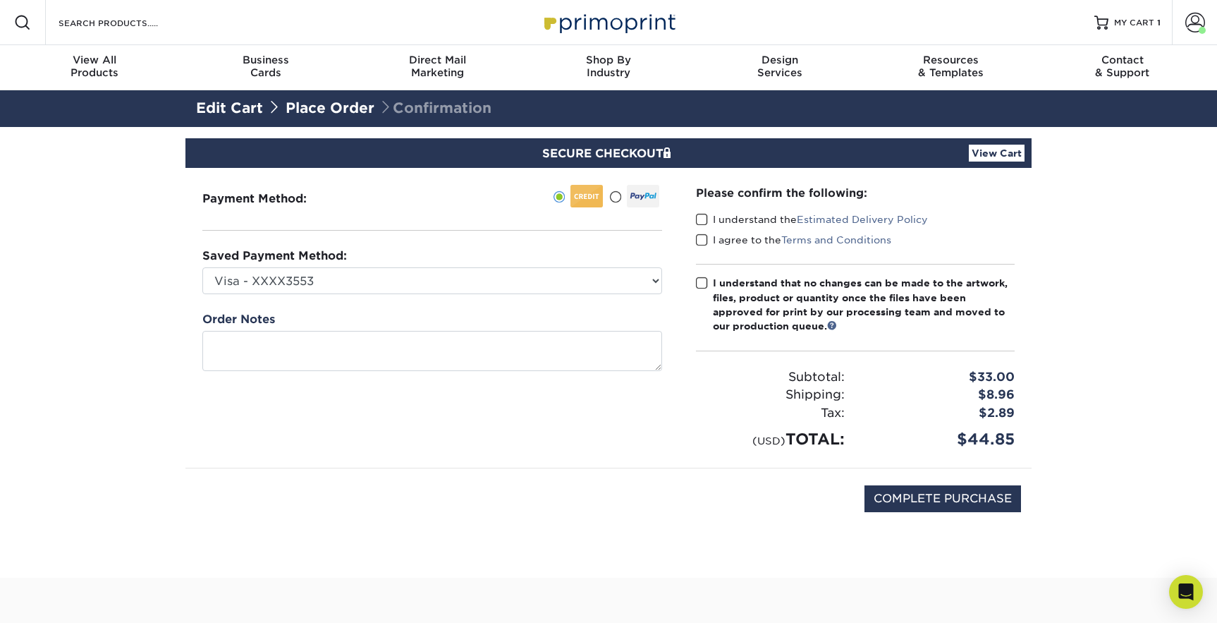
click at [700, 214] on span at bounding box center [702, 219] width 12 height 13
click at [0, 0] on input "I understand the Estimated Delivery Policy" at bounding box center [0, 0] width 0 height 0
drag, startPoint x: 706, startPoint y: 243, endPoint x: 706, endPoint y: 251, distance: 8.5
click at [706, 243] on span at bounding box center [702, 239] width 12 height 13
click at [0, 0] on input "I agree to the Terms and Conditions" at bounding box center [0, 0] width 0 height 0
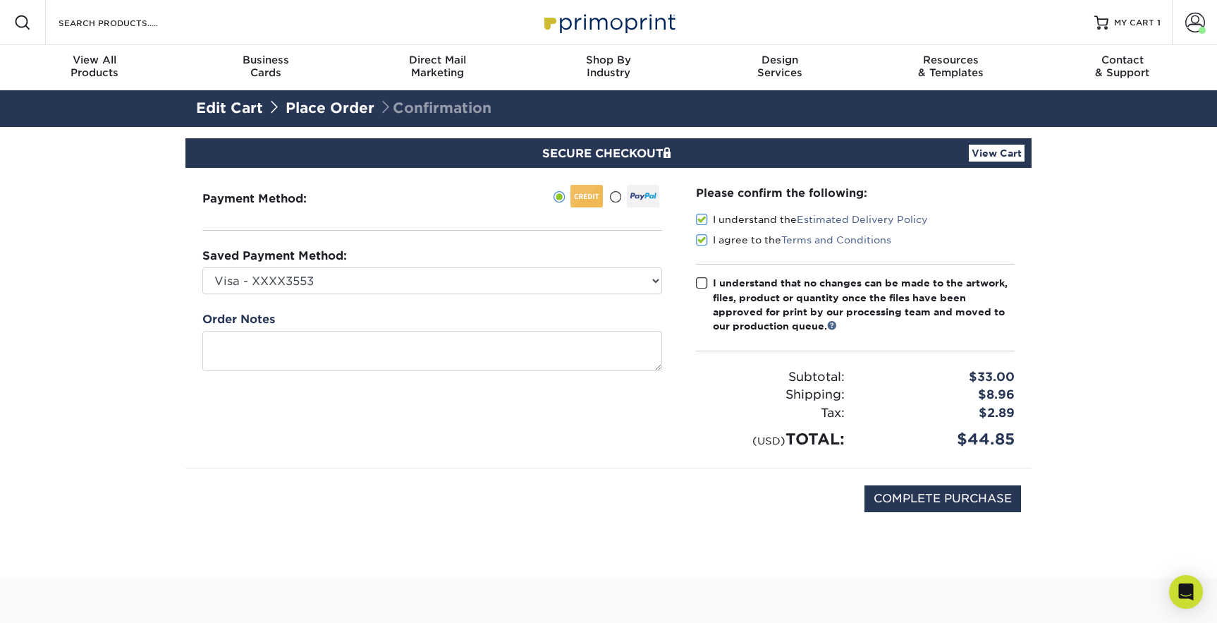
click at [705, 283] on span at bounding box center [702, 282] width 12 height 13
click at [0, 0] on input "I understand that no changes can be made to the artwork, files, product or quan…" at bounding box center [0, 0] width 0 height 0
drag, startPoint x: 754, startPoint y: 498, endPoint x: 761, endPoint y: 498, distance: 7.1
click at [754, 498] on div "COMPLETE PURCHASE" at bounding box center [608, 505] width 825 height 75
click at [957, 496] on input "COMPLETE PURCHASE" at bounding box center [942, 498] width 157 height 27
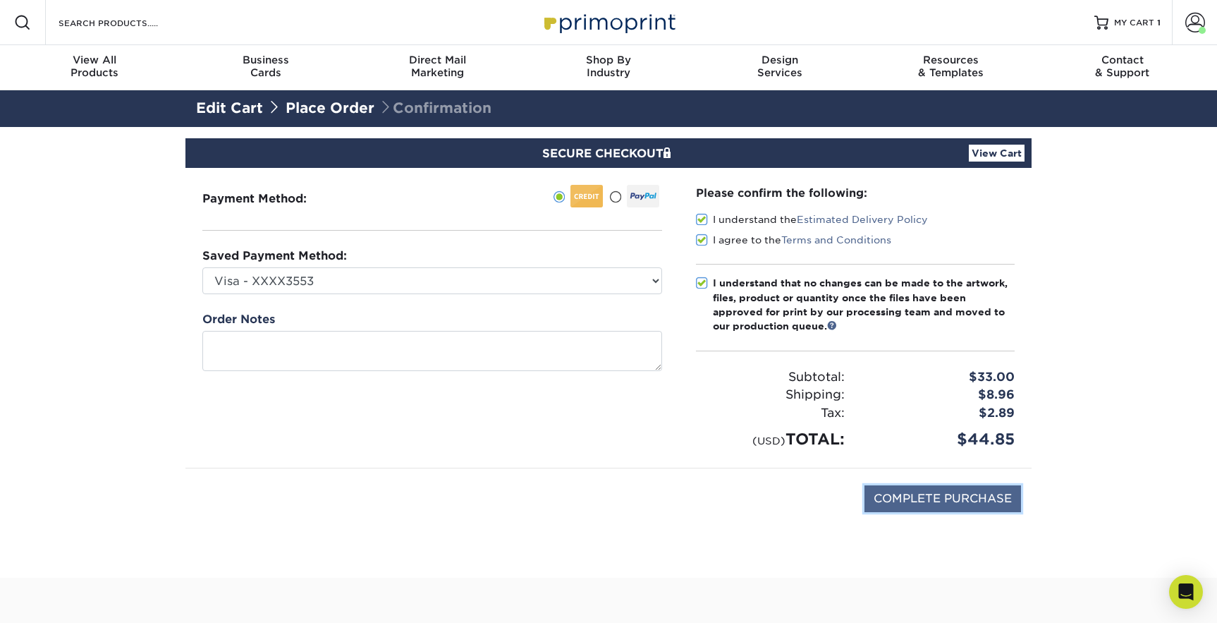
type input "PROCESSING, PLEASE WAIT..."
